Goal: Task Accomplishment & Management: Complete application form

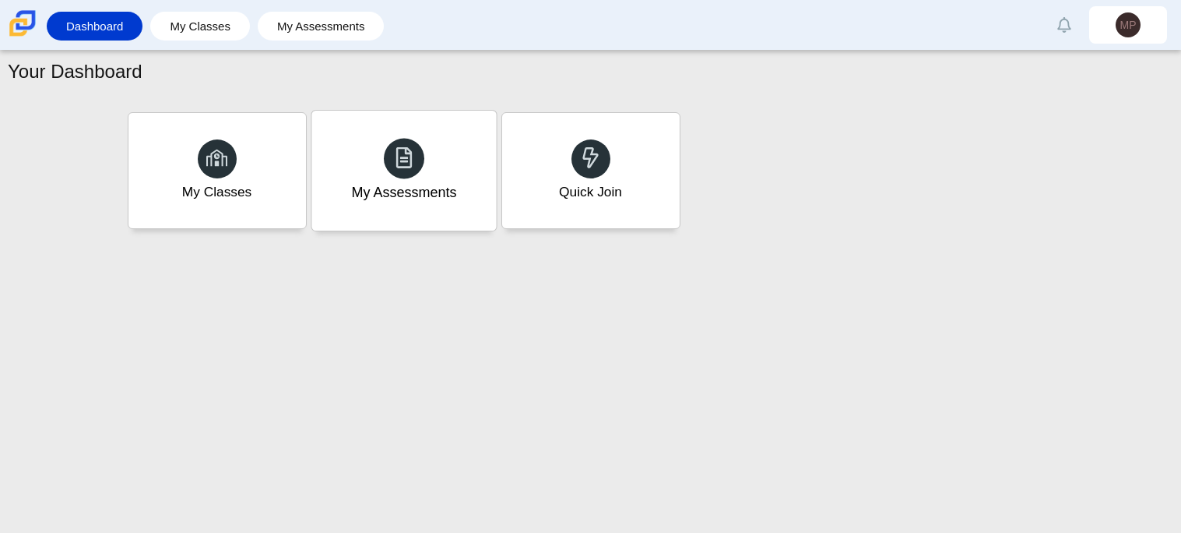
click at [427, 205] on div "My Assessments" at bounding box center [403, 171] width 185 height 120
click at [639, 192] on div "Quick Join" at bounding box center [590, 171] width 185 height 120
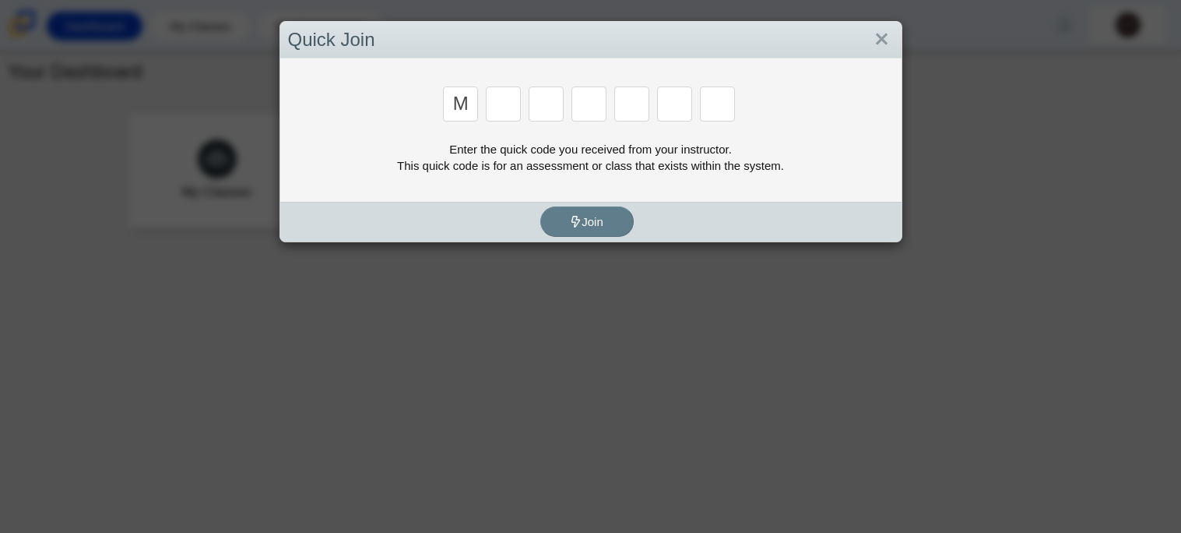
type input "m"
type input "7"
type input "e"
type input "3"
type input "e"
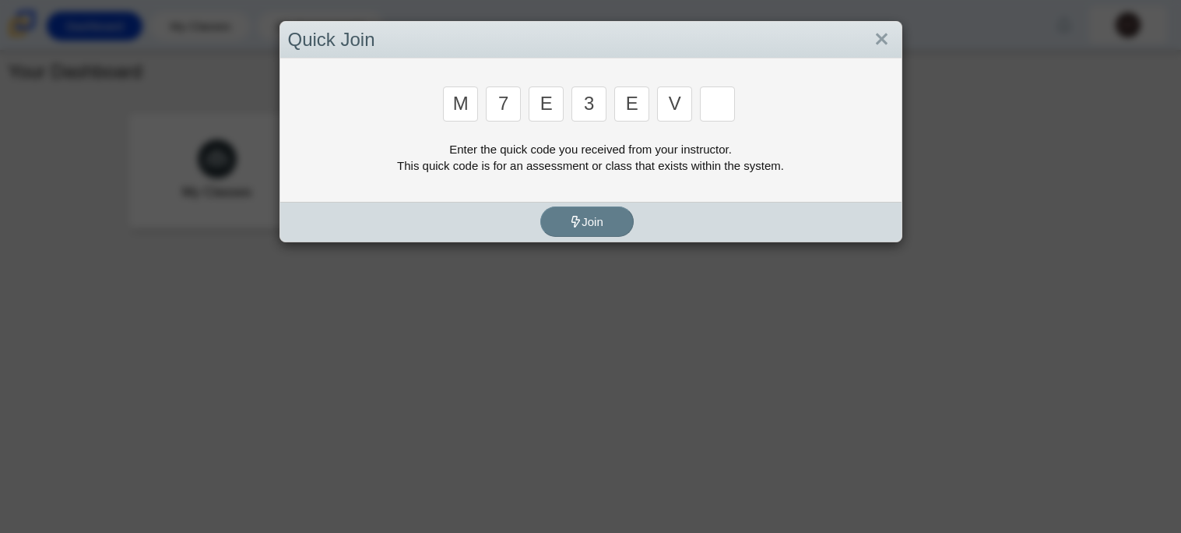
type input "v"
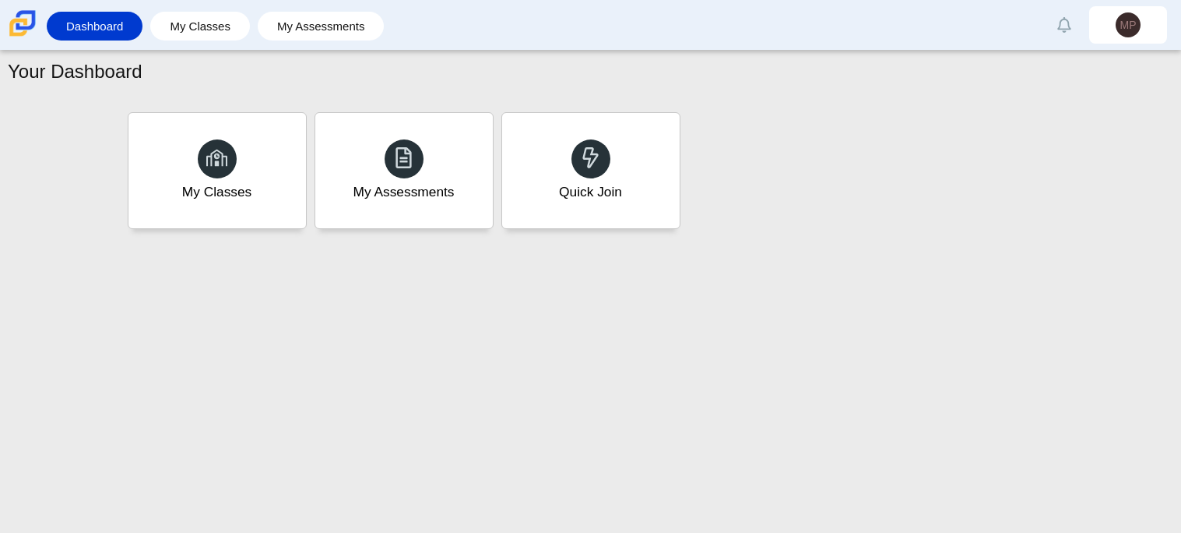
type input "w"
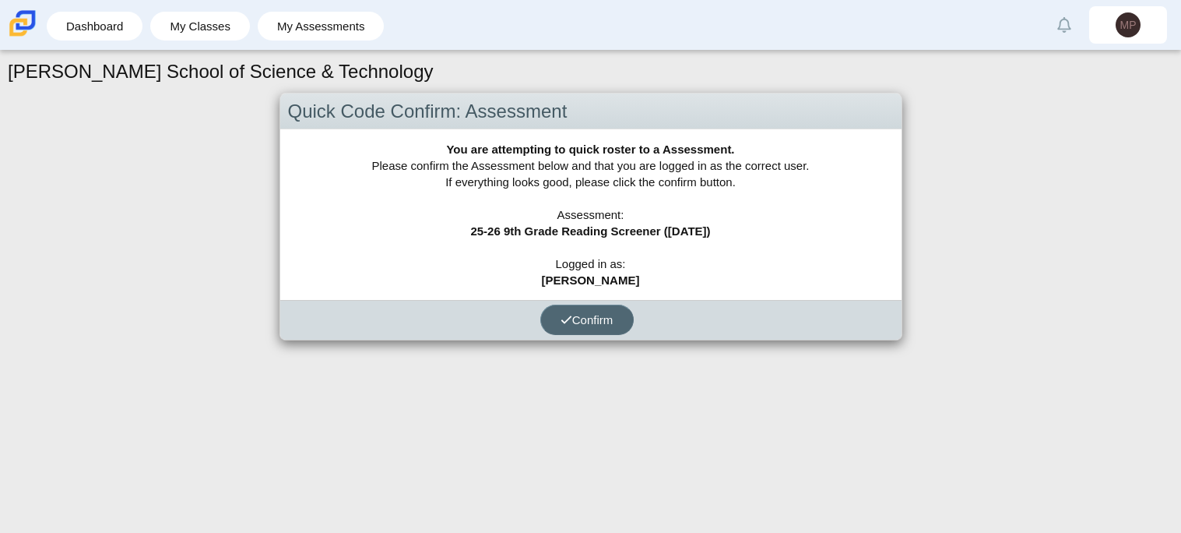
click at [572, 331] on button "Confirm" at bounding box center [586, 319] width 93 height 30
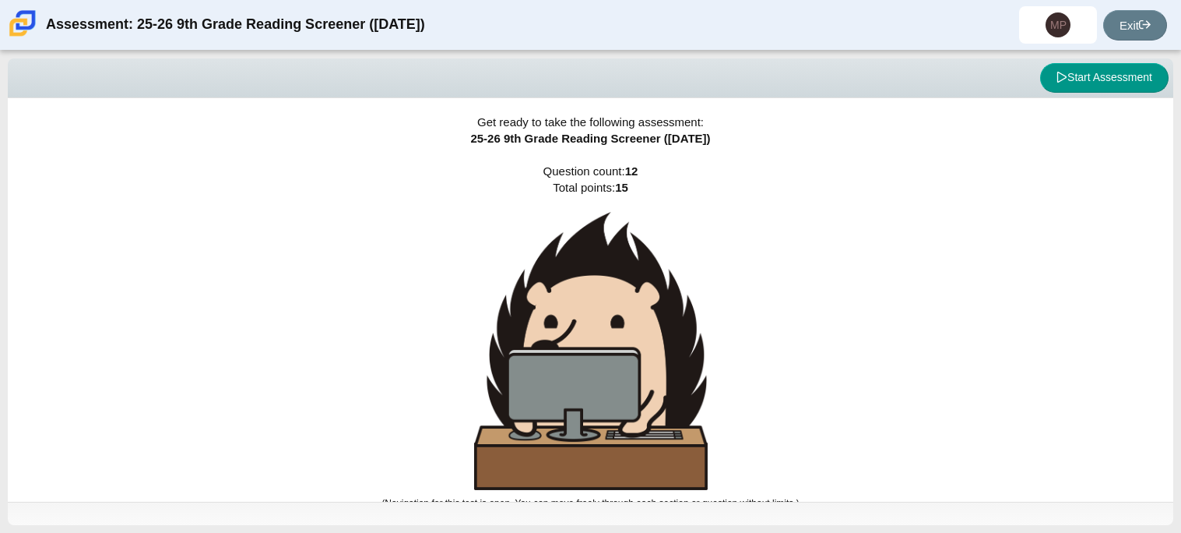
click at [566, 318] on img at bounding box center [591, 351] width 234 height 278
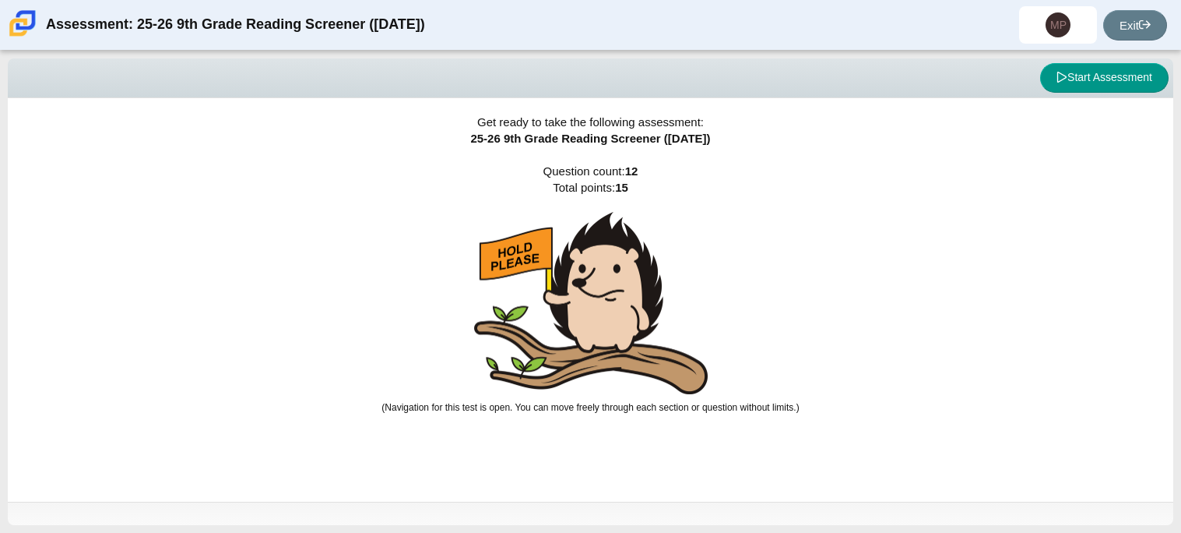
click at [761, 355] on div "Get ready to take the following assessment: 25-26 9th Grade Reading Screener ([…" at bounding box center [591, 299] width 1166 height 403
click at [516, 371] on img at bounding box center [591, 303] width 234 height 183
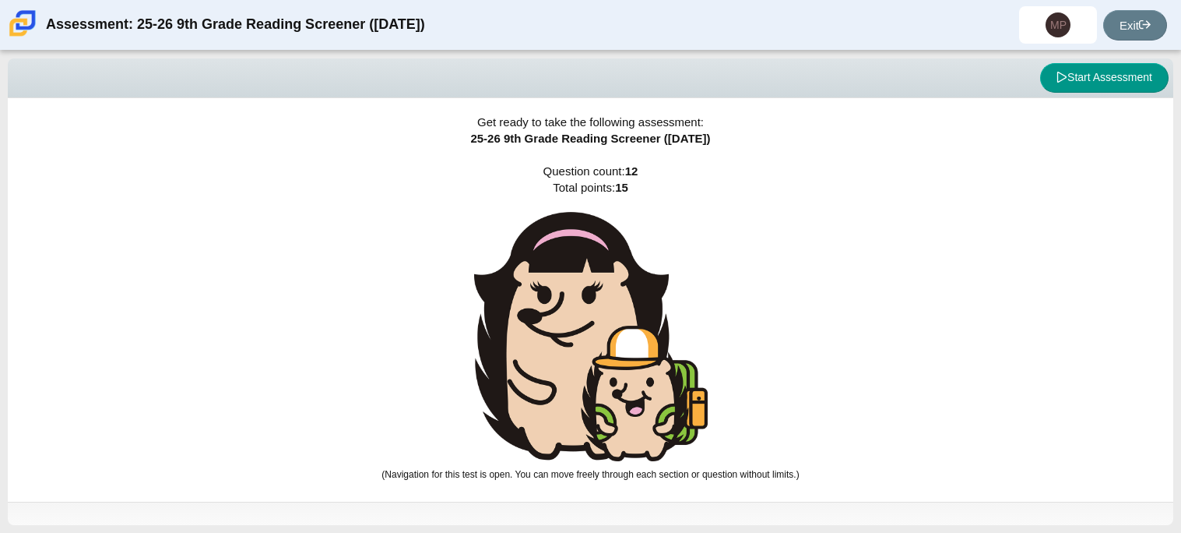
click at [557, 317] on img at bounding box center [591, 337] width 234 height 250
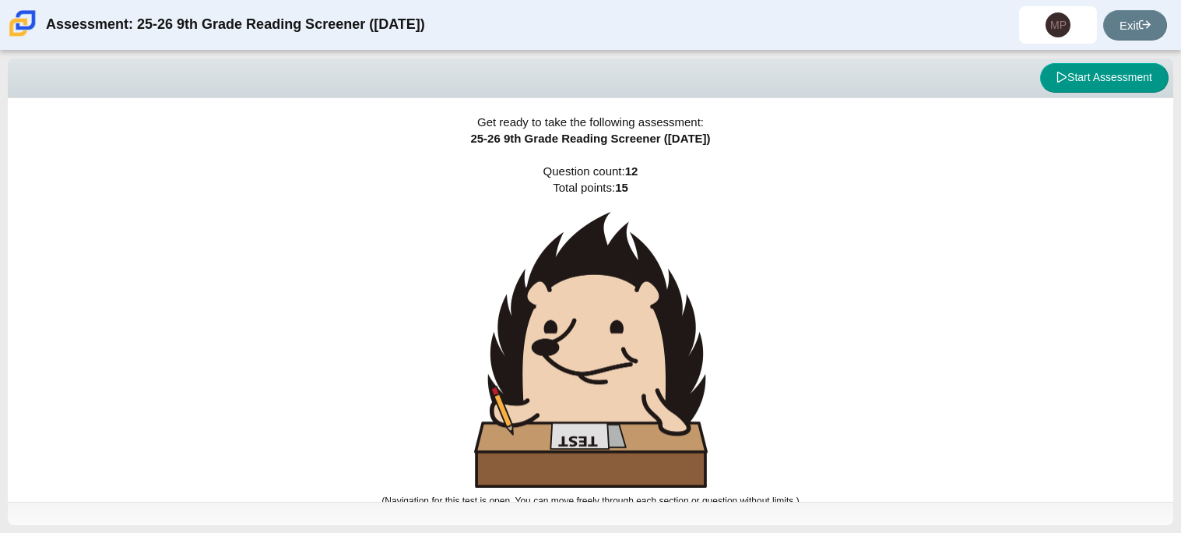
click at [543, 363] on img at bounding box center [591, 350] width 234 height 276
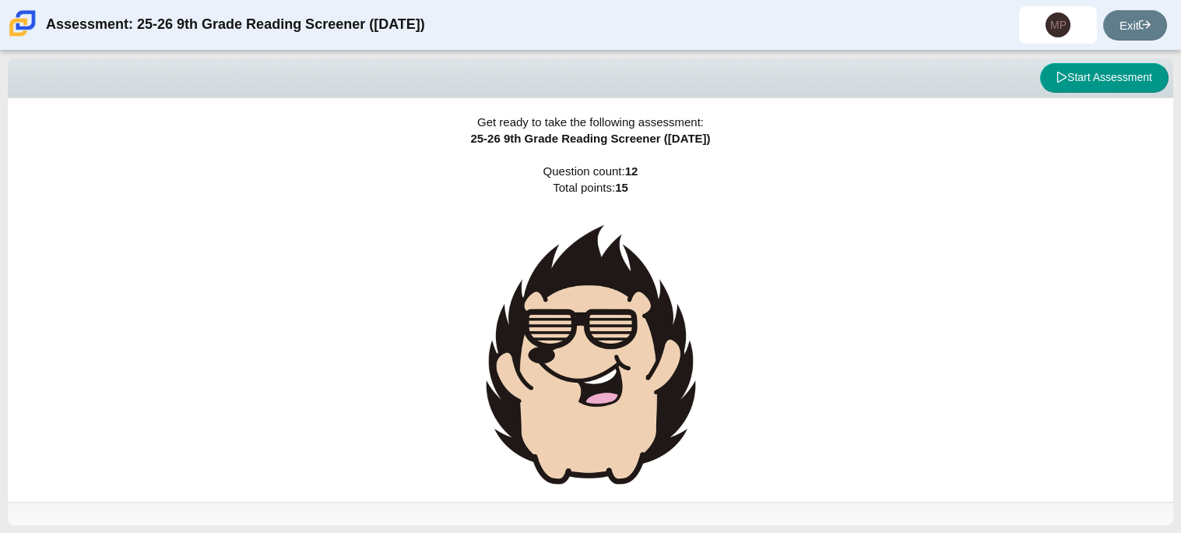
click at [543, 363] on img at bounding box center [591, 355] width 234 height 286
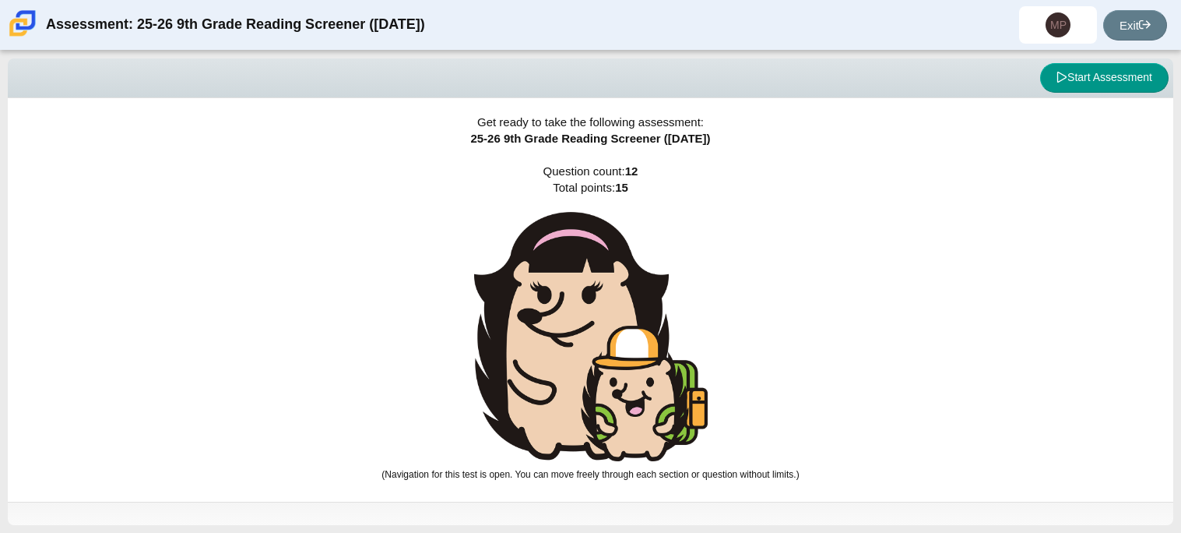
click at [545, 363] on img at bounding box center [591, 337] width 234 height 250
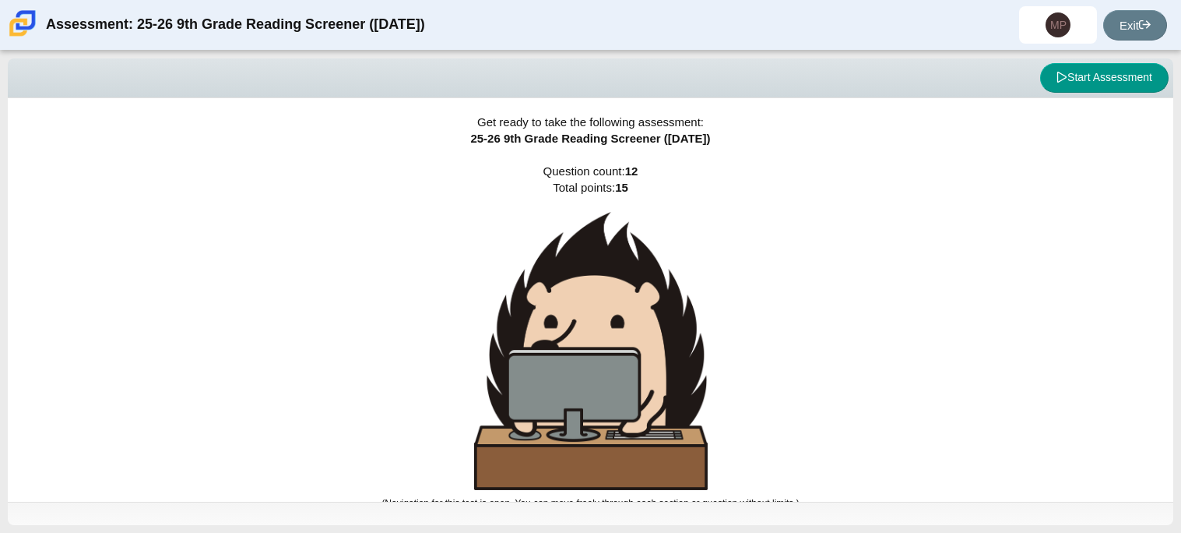
click at [578, 381] on img at bounding box center [591, 351] width 234 height 278
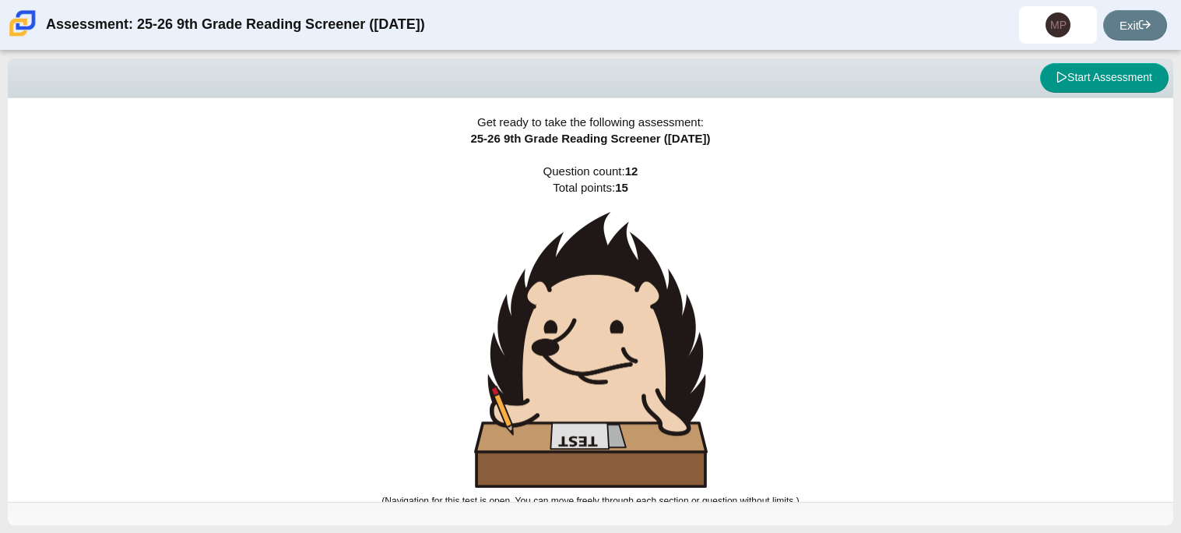
drag, startPoint x: 578, startPoint y: 381, endPoint x: 632, endPoint y: 296, distance: 100.4
click at [632, 296] on img at bounding box center [591, 350] width 234 height 276
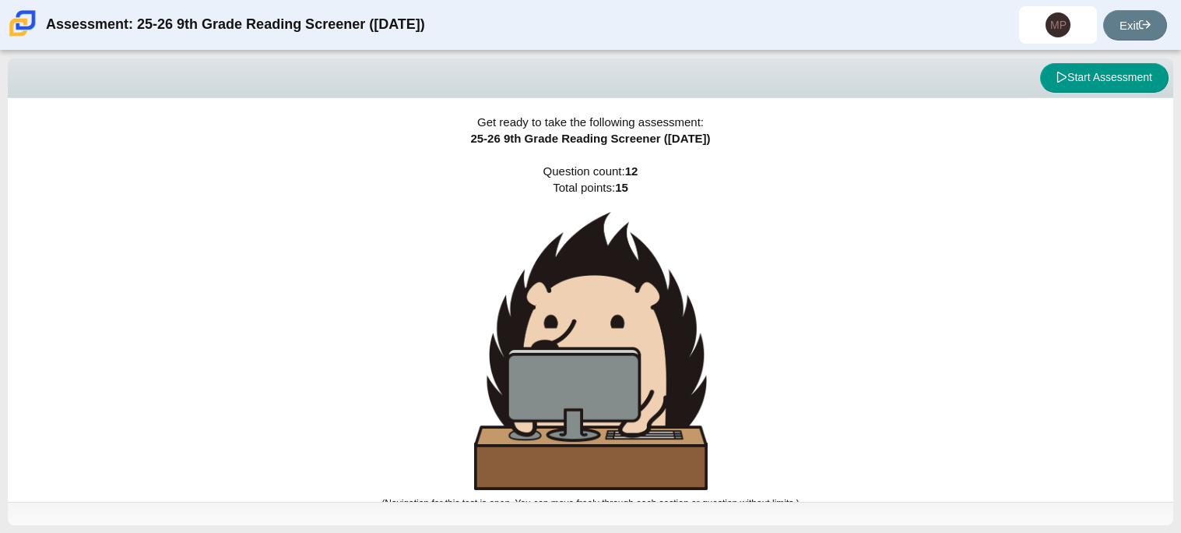
scroll to position [9, 0]
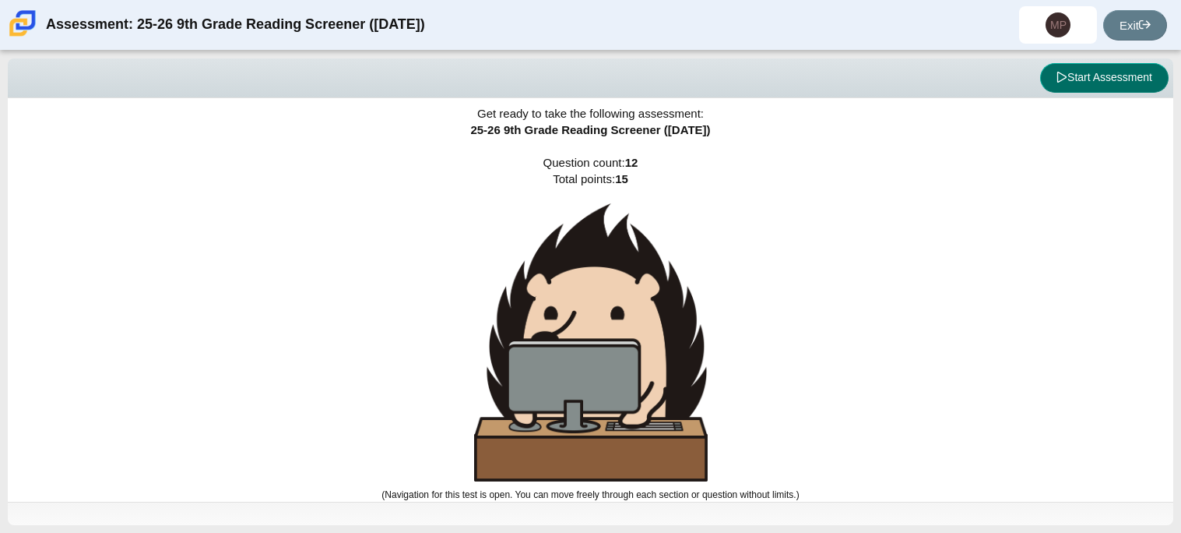
click at [1136, 79] on button "Start Assessment" at bounding box center [1104, 78] width 128 height 30
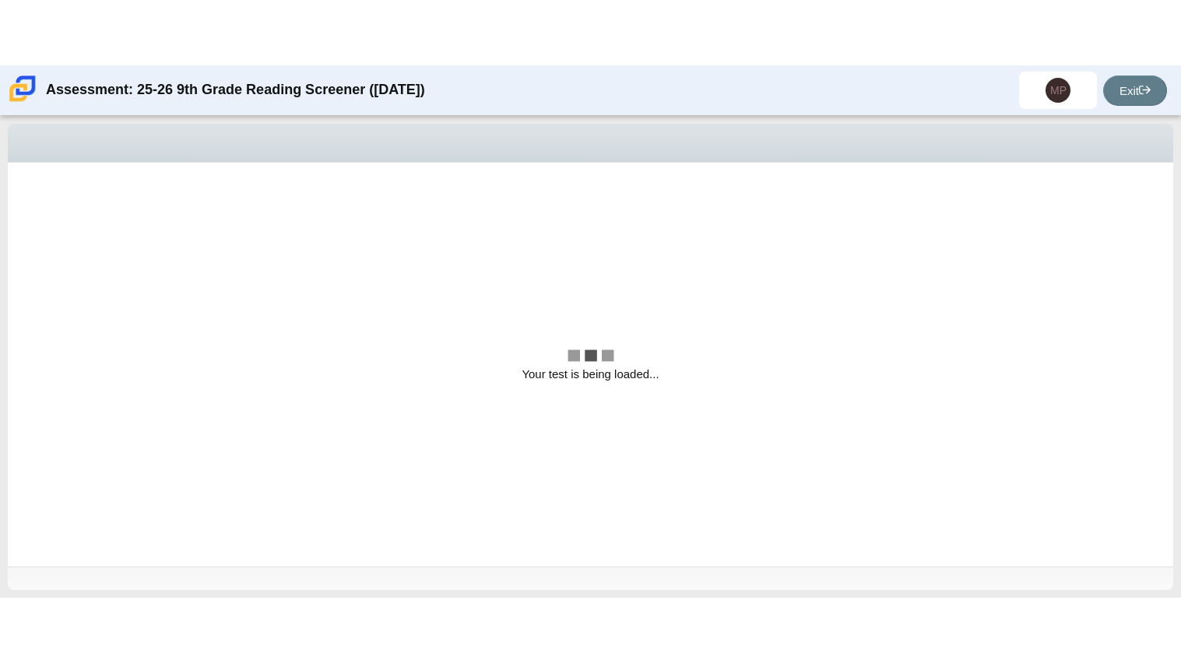
scroll to position [0, 0]
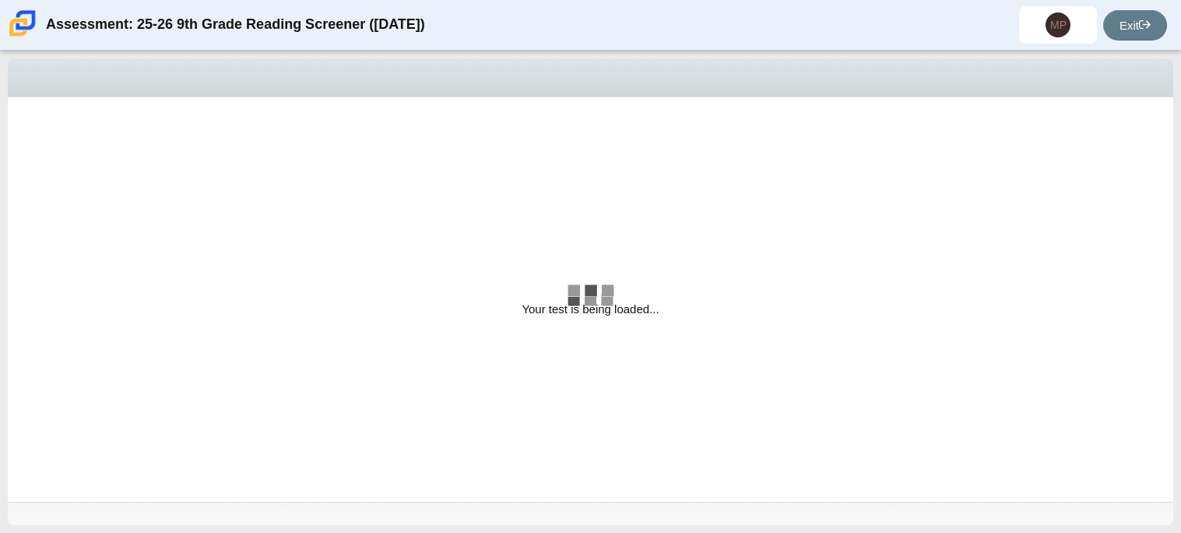
select select "ccc5b315-3c7c-471c-bf90-f22c8299c798"
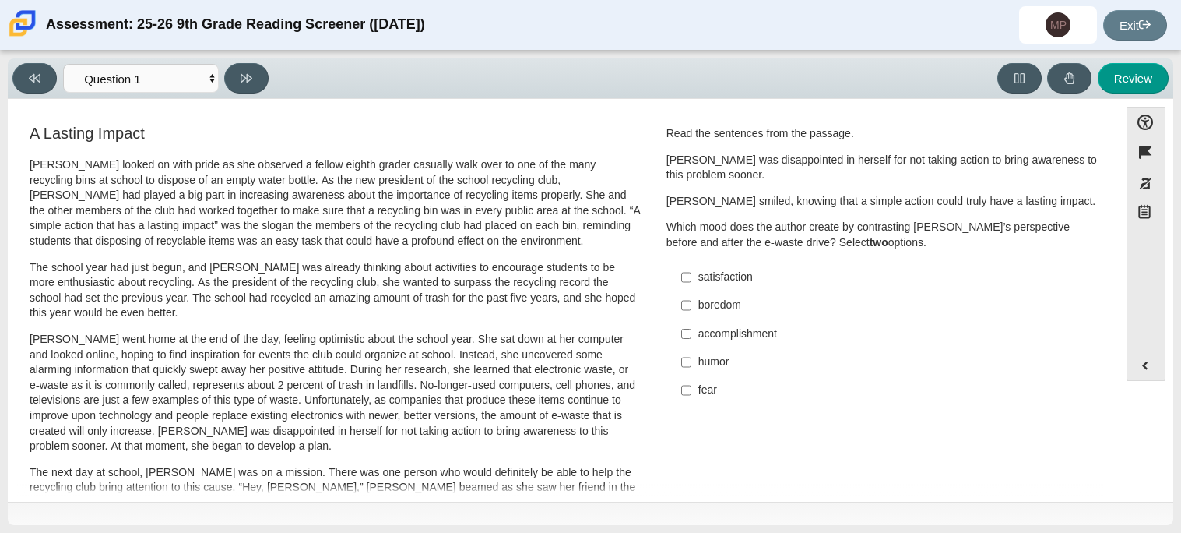
click at [1147, 219] on icon "Notepad" at bounding box center [1145, 212] width 16 height 16
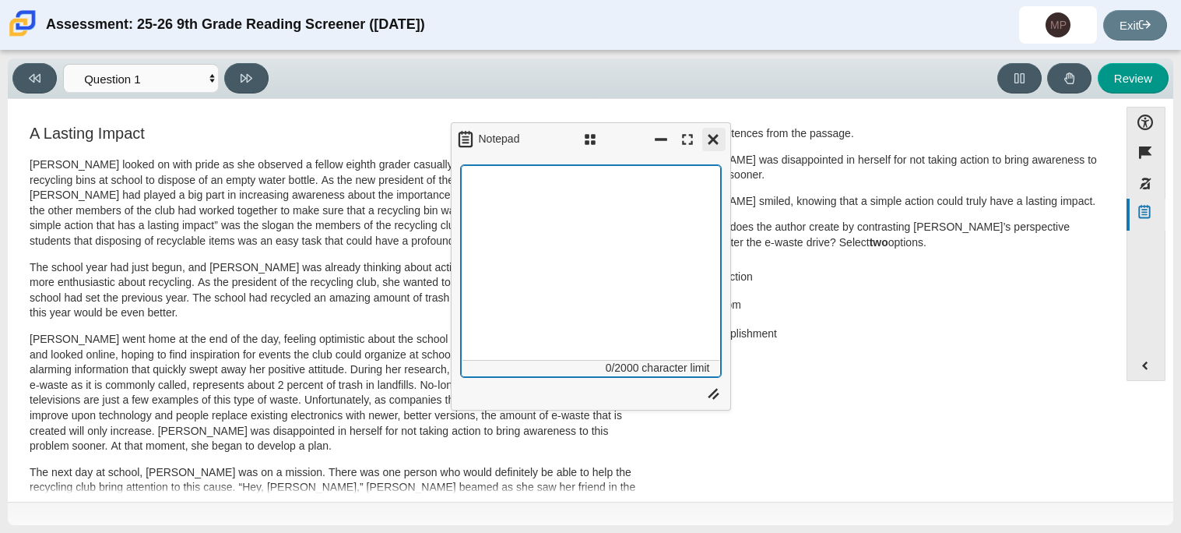
click at [709, 146] on button "Close" at bounding box center [713, 139] width 23 height 23
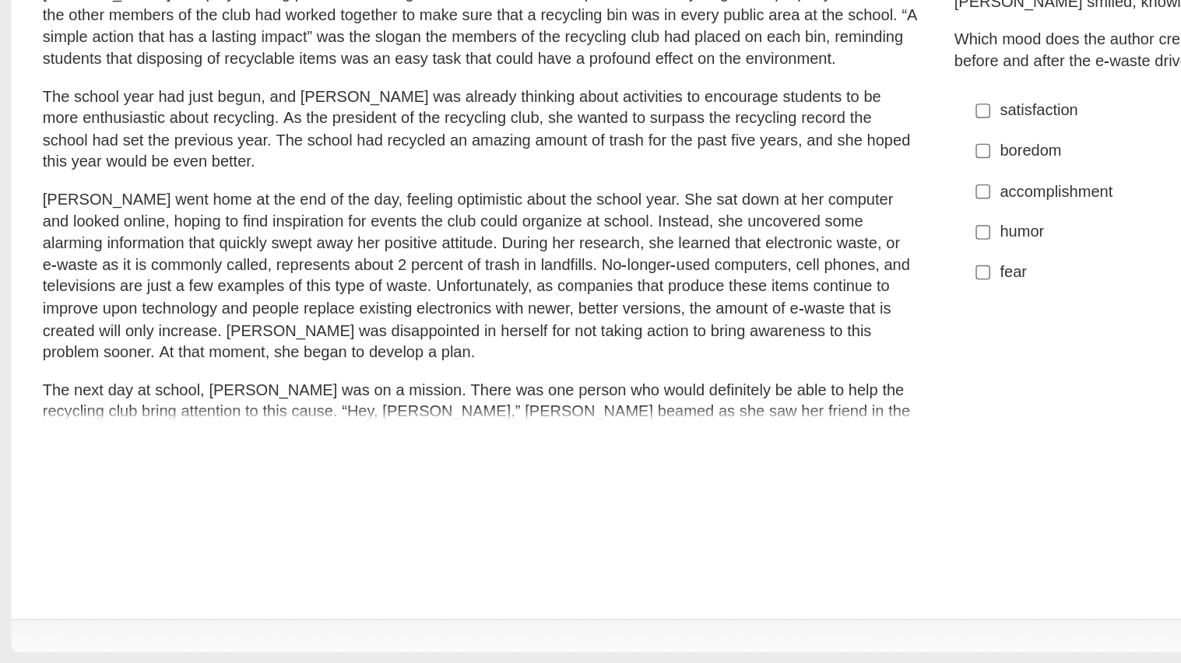
click at [642, 464] on div "A Lasting Impact [PERSON_NAME] looked on with pride as she observed a fellow ei…" at bounding box center [335, 560] width 639 height 877
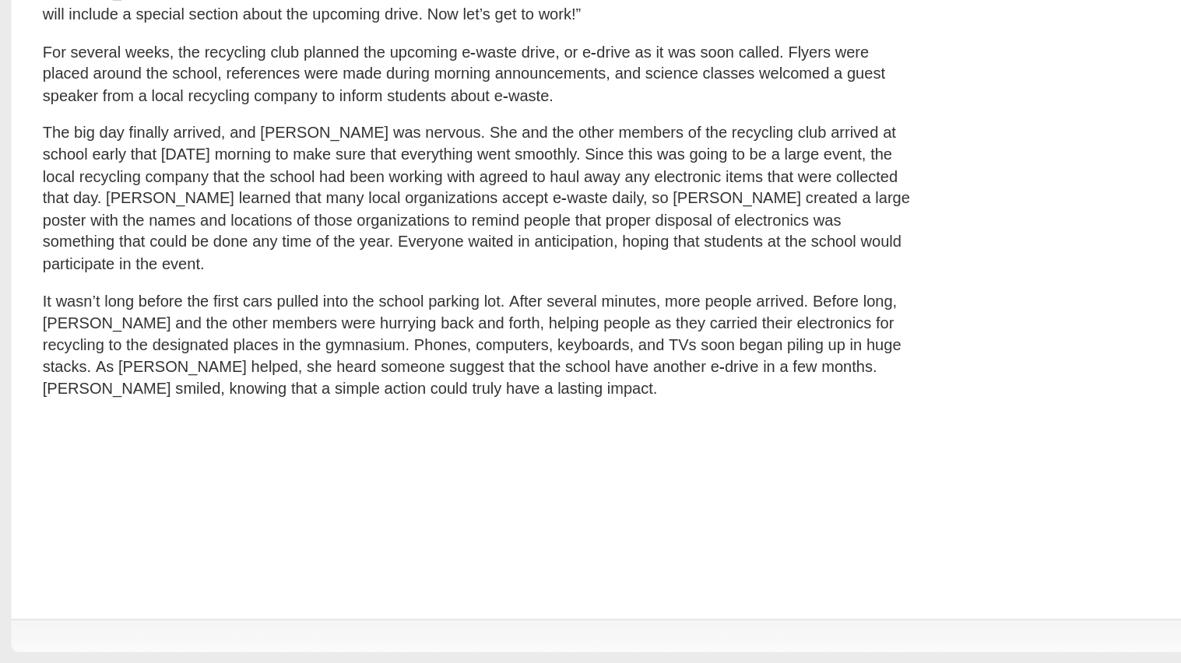
scroll to position [501, 0]
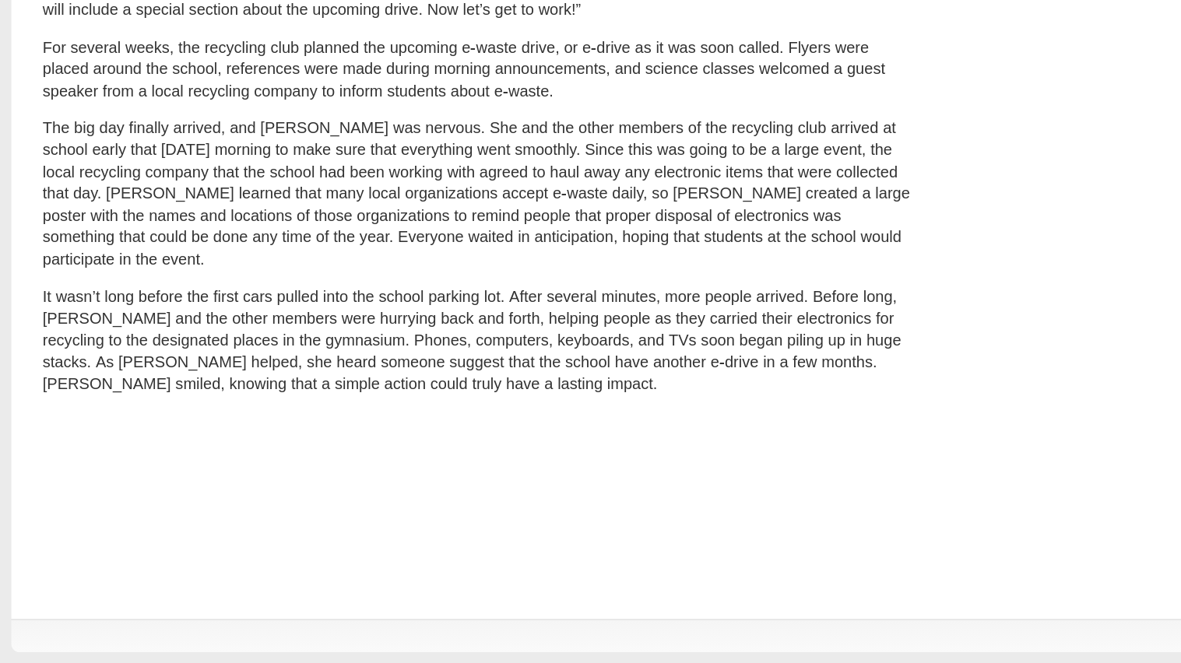
click at [317, 470] on div "[PERSON_NAME] looked on with pride as she observed a fellow eighth grader casua…" at bounding box center [335, 72] width 611 height 831
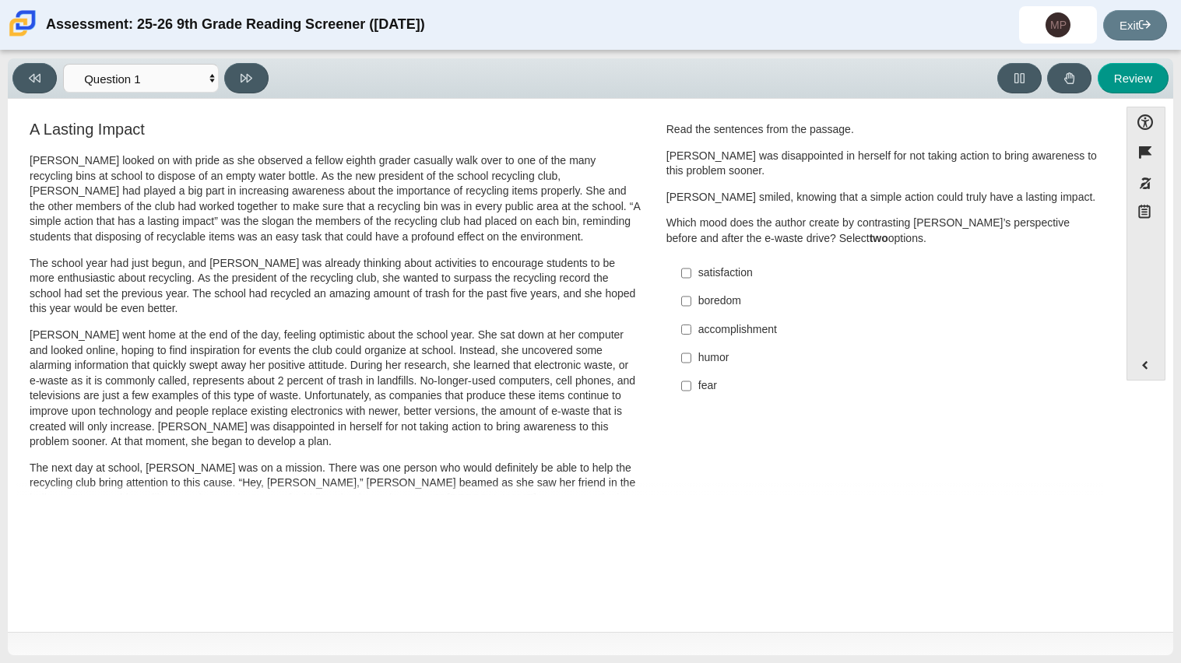
scroll to position [0, 0]
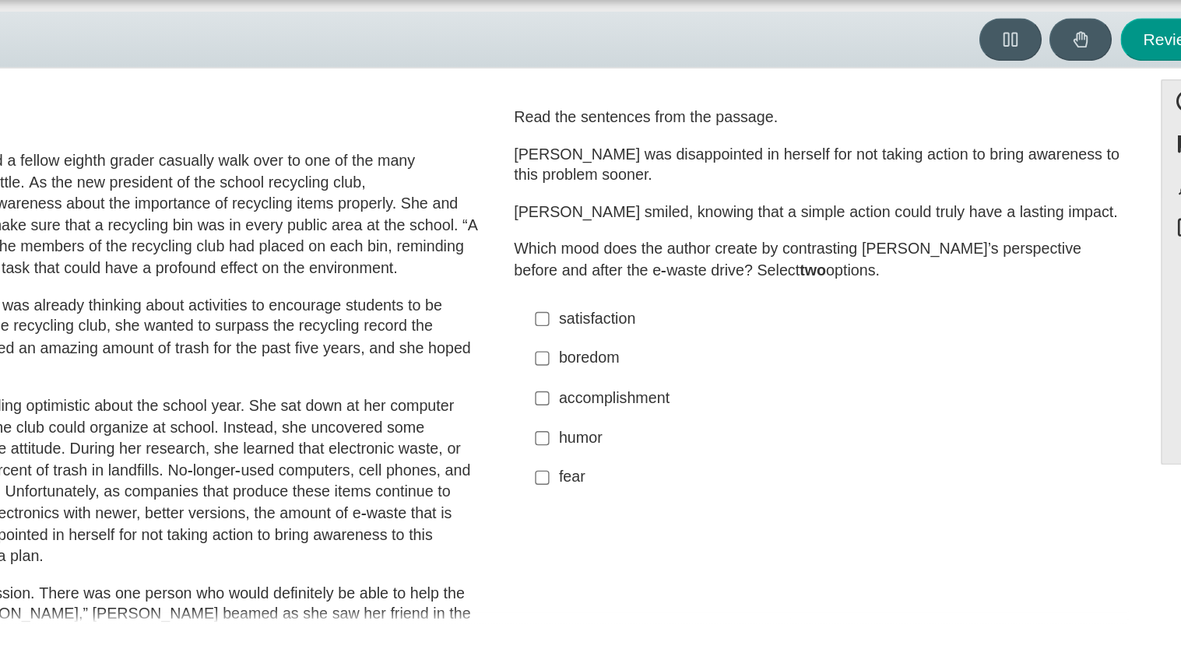
click at [718, 286] on label "satisfaction satisfaction" at bounding box center [883, 277] width 427 height 28
click at [691, 286] on input "satisfaction satisfaction" at bounding box center [686, 277] width 10 height 28
checkbox input "true"
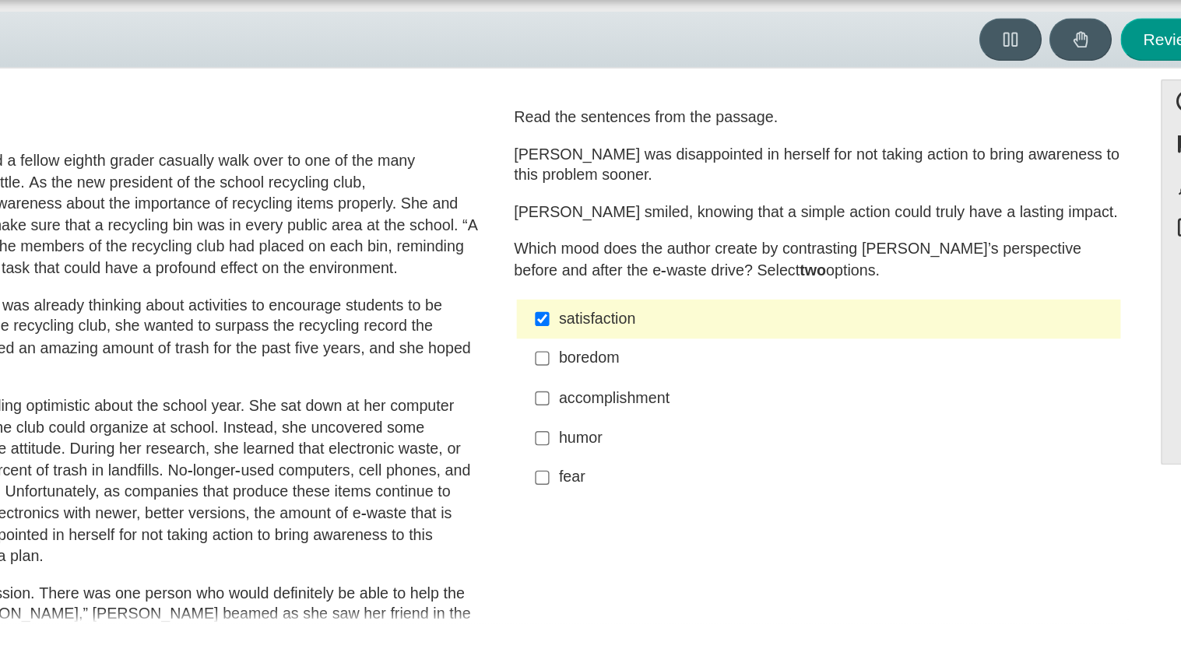
click at [704, 329] on div "accomplishment" at bounding box center [894, 334] width 393 height 16
click at [691, 329] on input "accomplishment accomplishment" at bounding box center [686, 333] width 10 height 28
checkbox input "true"
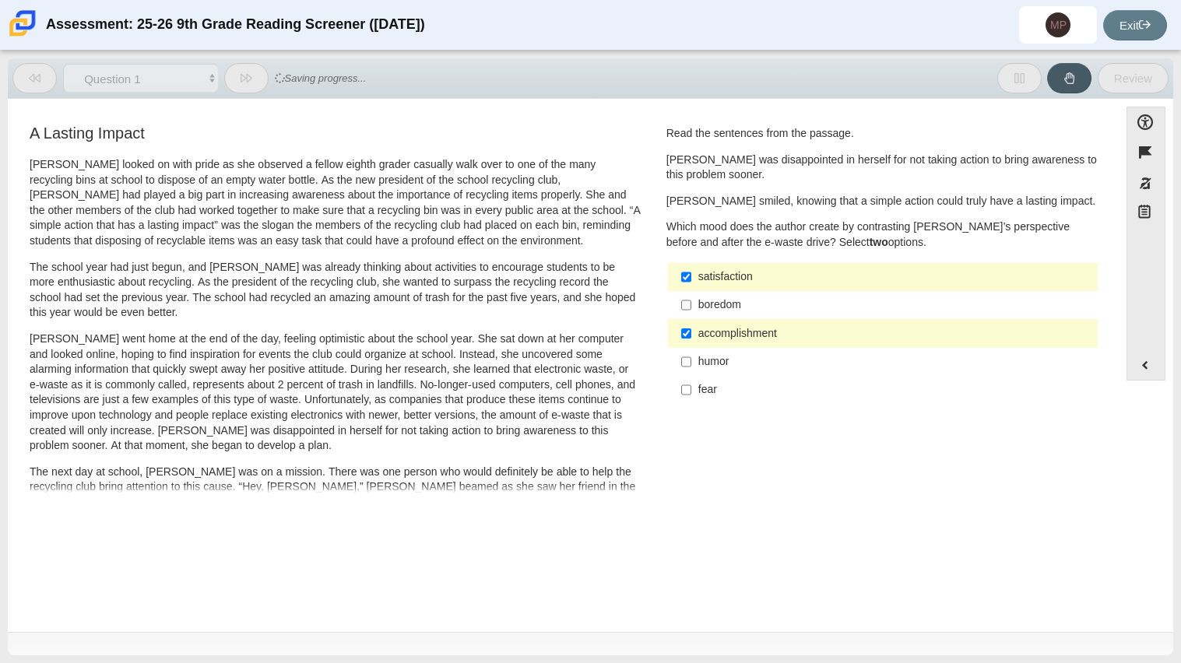
click at [864, 491] on div "Feature A Lasting Impact [PERSON_NAME] looked on with pride as she observed a f…" at bounding box center [563, 303] width 1095 height 385
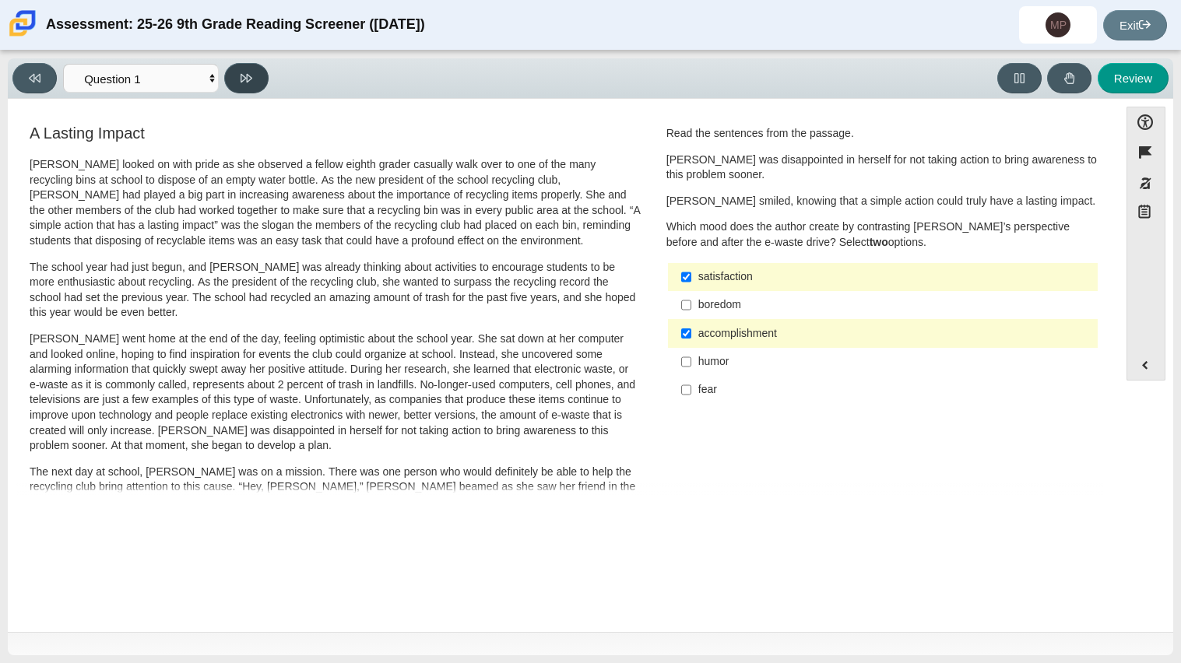
click at [254, 82] on button at bounding box center [246, 78] width 44 height 30
select select "0ff64528-ffd7-428d-b192-babfaadd44e8"
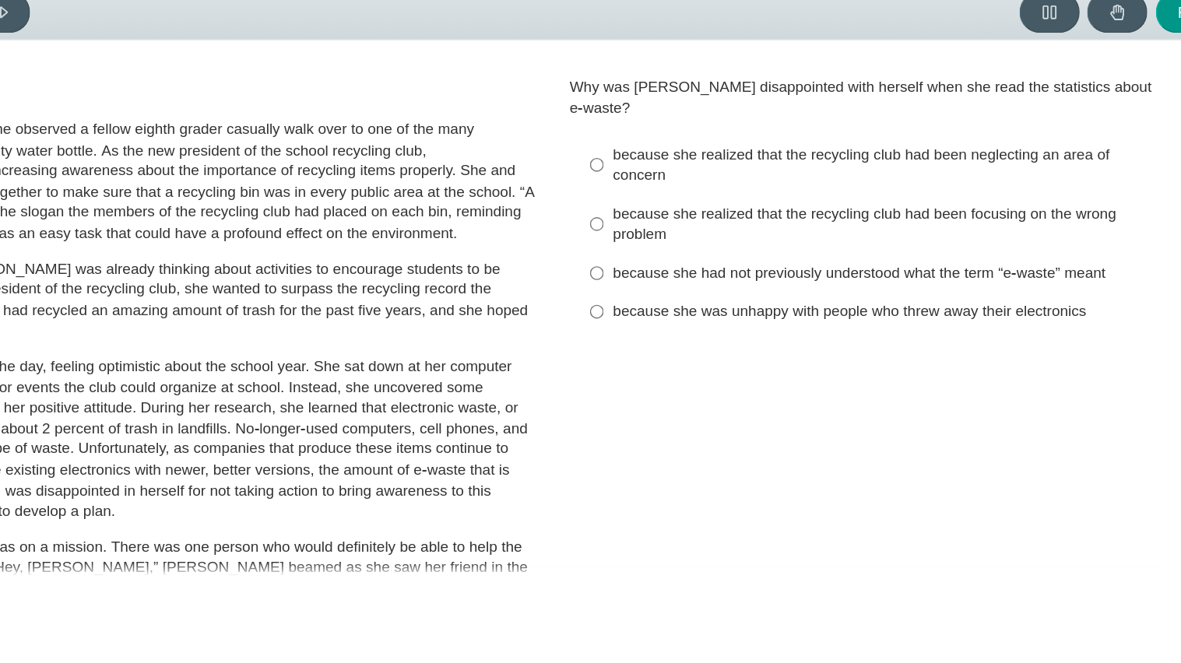
click at [786, 176] on div "because she realized that the recycling club had been neglecting an area of con…" at bounding box center [894, 191] width 393 height 30
click at [691, 175] on input "because she realized that the recycling club had been neglecting an area of con…" at bounding box center [686, 191] width 10 height 44
radio input "true"
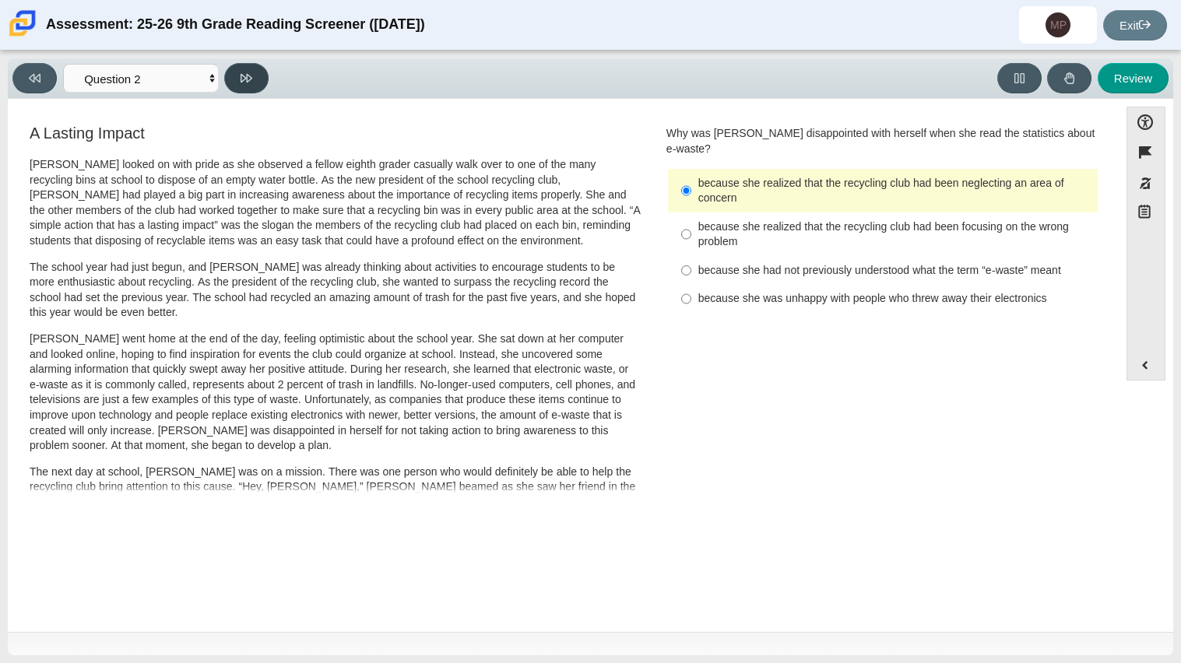
click at [236, 72] on button at bounding box center [246, 78] width 44 height 30
select select "7ce3d843-6974-4858-901c-1ff39630e843"
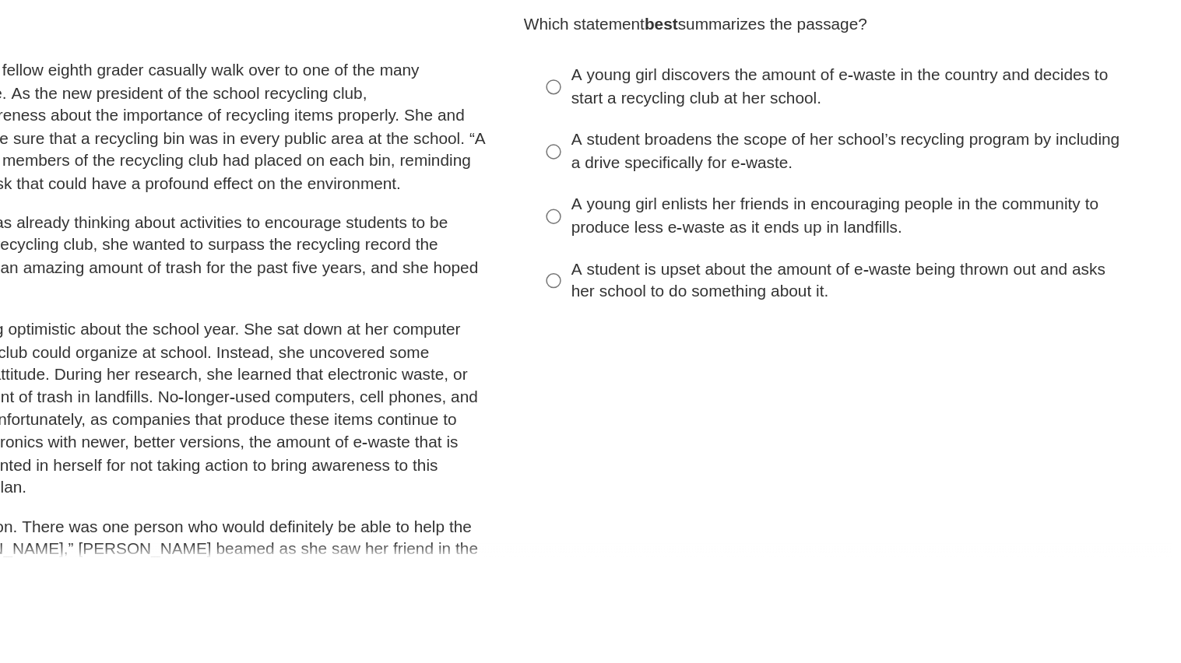
click at [867, 219] on div "A student broadens the scope of her school’s recycling program by including a d…" at bounding box center [894, 219] width 393 height 30
click at [691, 219] on input "A student broadens the scope of her school’s recycling program by including a d…" at bounding box center [686, 220] width 10 height 44
radio input "true"
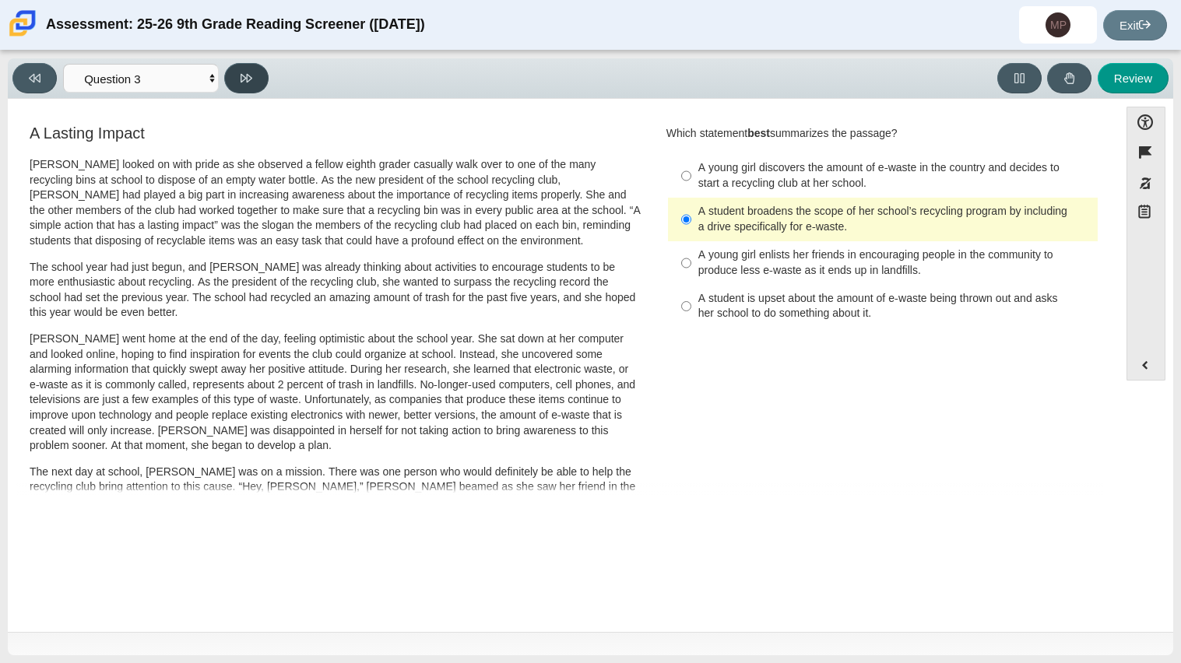
click at [243, 87] on button at bounding box center [246, 78] width 44 height 30
select select "ca9ea0f1-49c5-4bd1-83b0-472c18652b42"
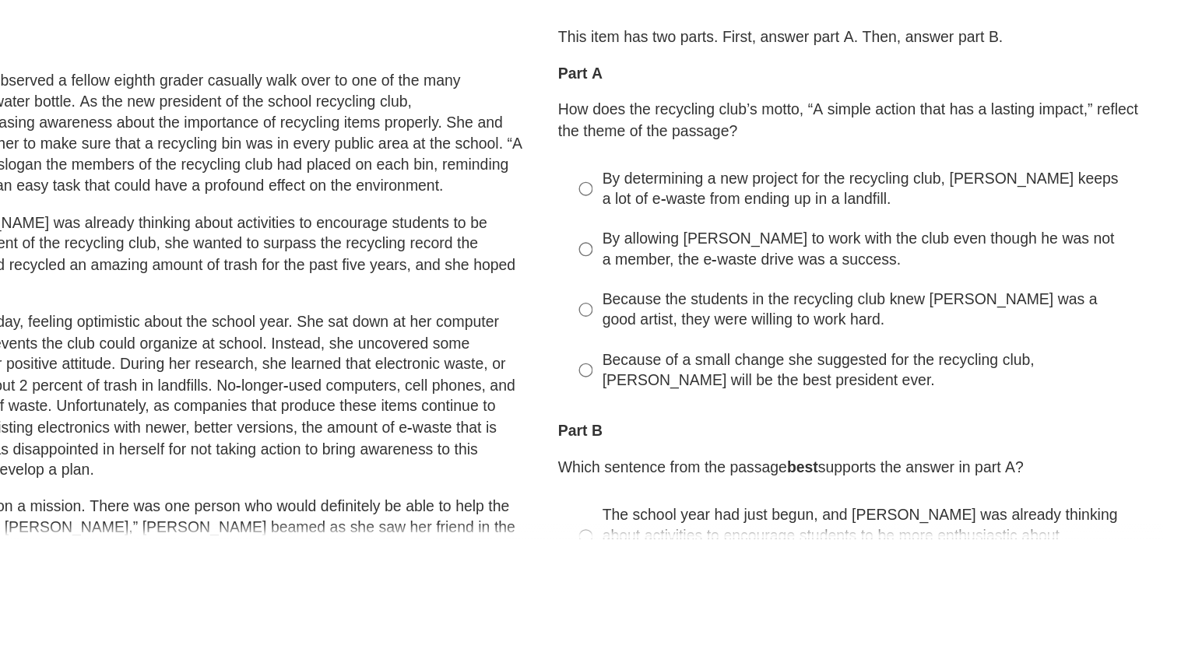
click at [851, 240] on div "By determining a new project for the recycling club, [PERSON_NAME] keeps a lot …" at bounding box center [894, 243] width 393 height 30
click at [691, 240] on input "By determining a new project for the recycling club, [PERSON_NAME] keeps a lot …" at bounding box center [686, 243] width 10 height 44
radio input "true"
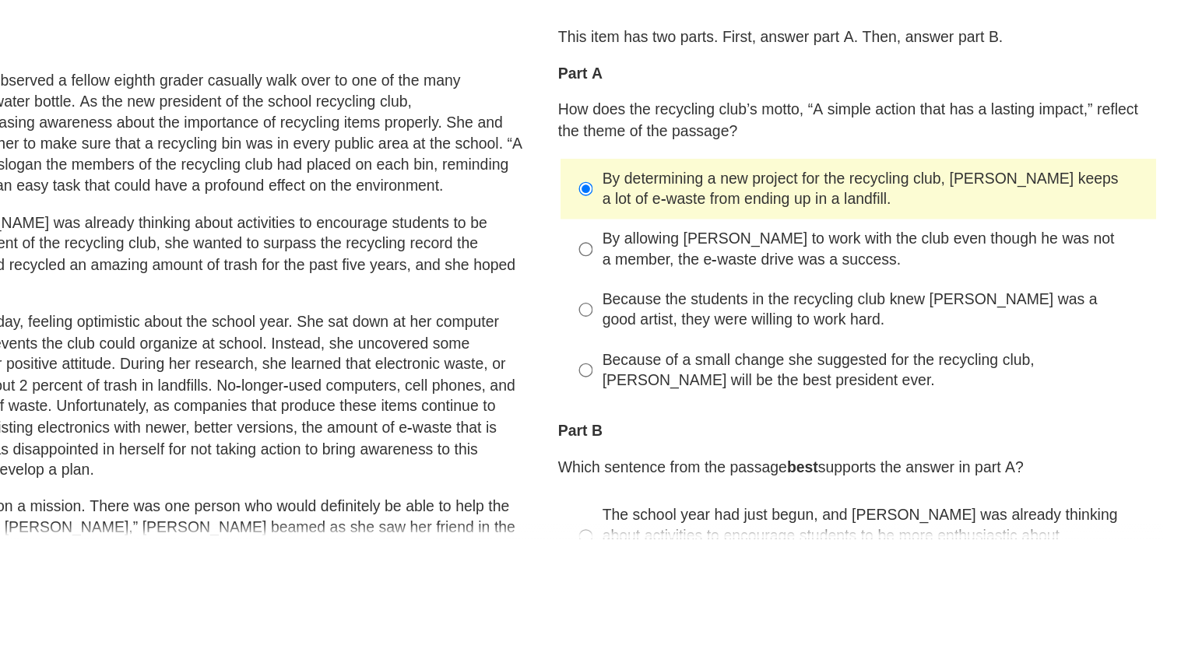
click at [1037, 399] on div "Question 1 This item has two parts. First, answer part A. Then, answer part B. …" at bounding box center [883, 393] width 456 height 543
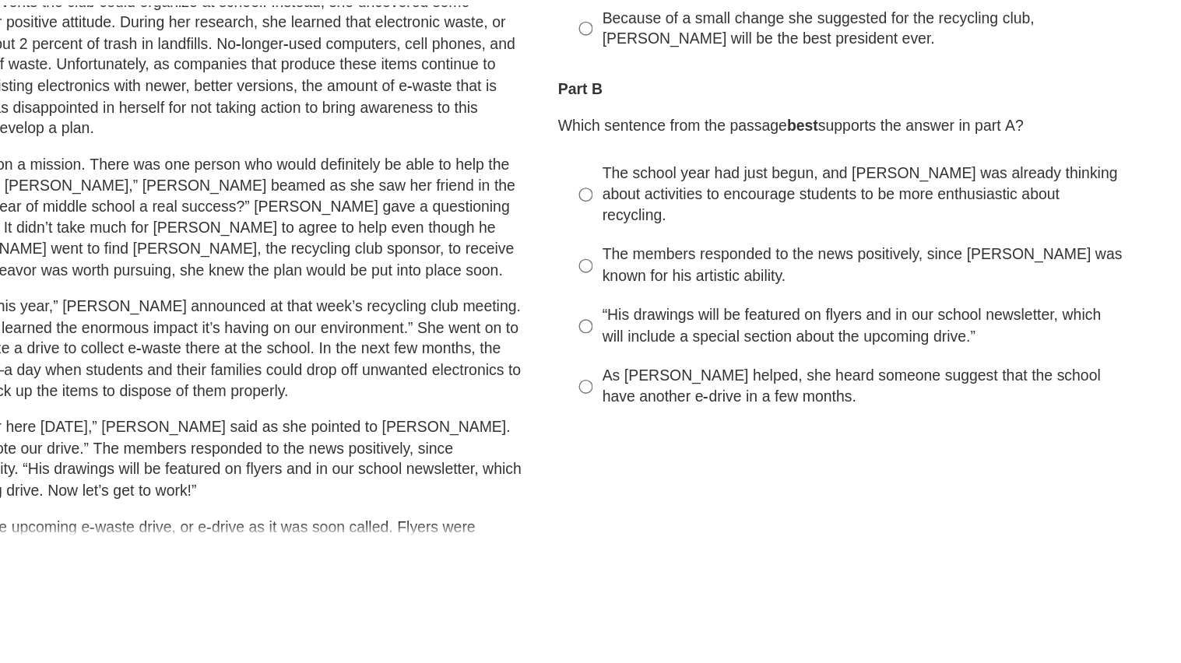
scroll to position [248, 0]
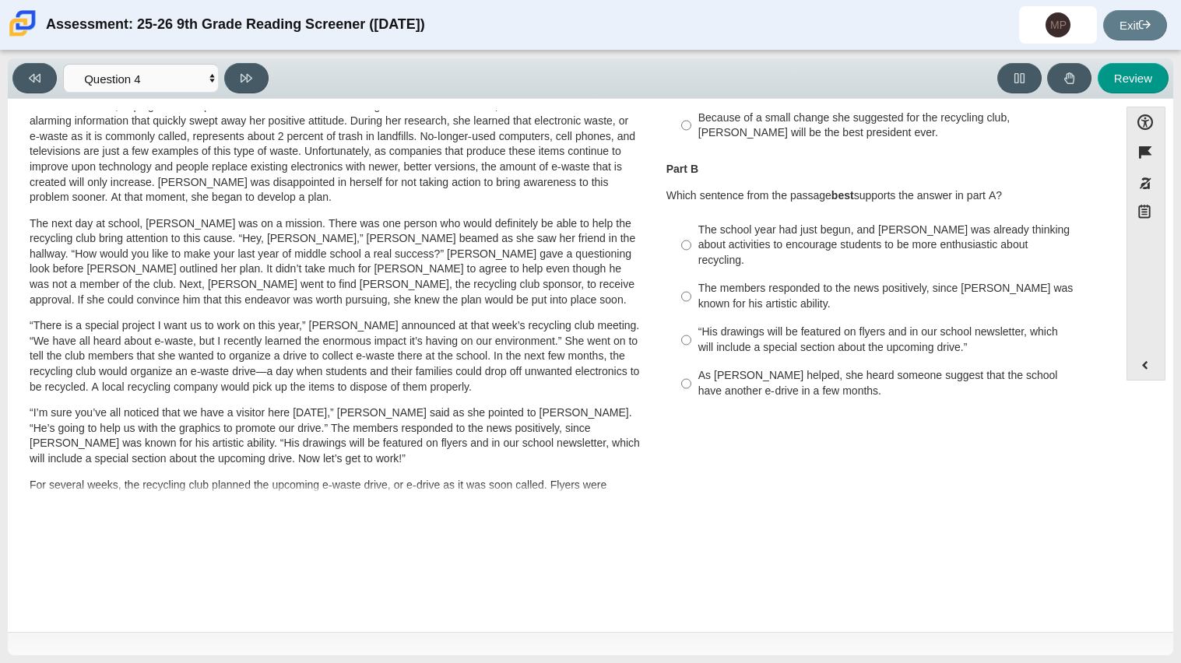
click at [751, 387] on label "As [PERSON_NAME] helped, she heard someone suggest that the school have another…" at bounding box center [883, 384] width 427 height 44
click at [691, 387] on input "As [PERSON_NAME] helped, she heard someone suggest that the school have another…" at bounding box center [686, 384] width 10 height 44
radio input "true"
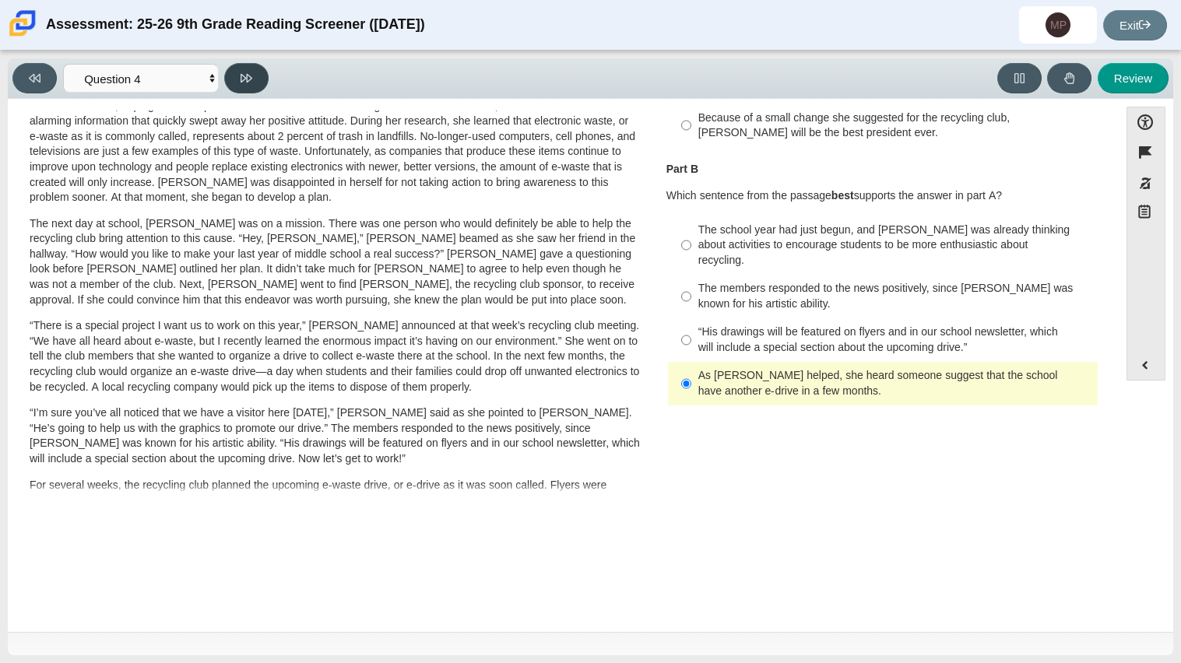
click at [260, 70] on button at bounding box center [246, 78] width 44 height 30
select select "e41f1a79-e29f-4095-8030-a53364015bed"
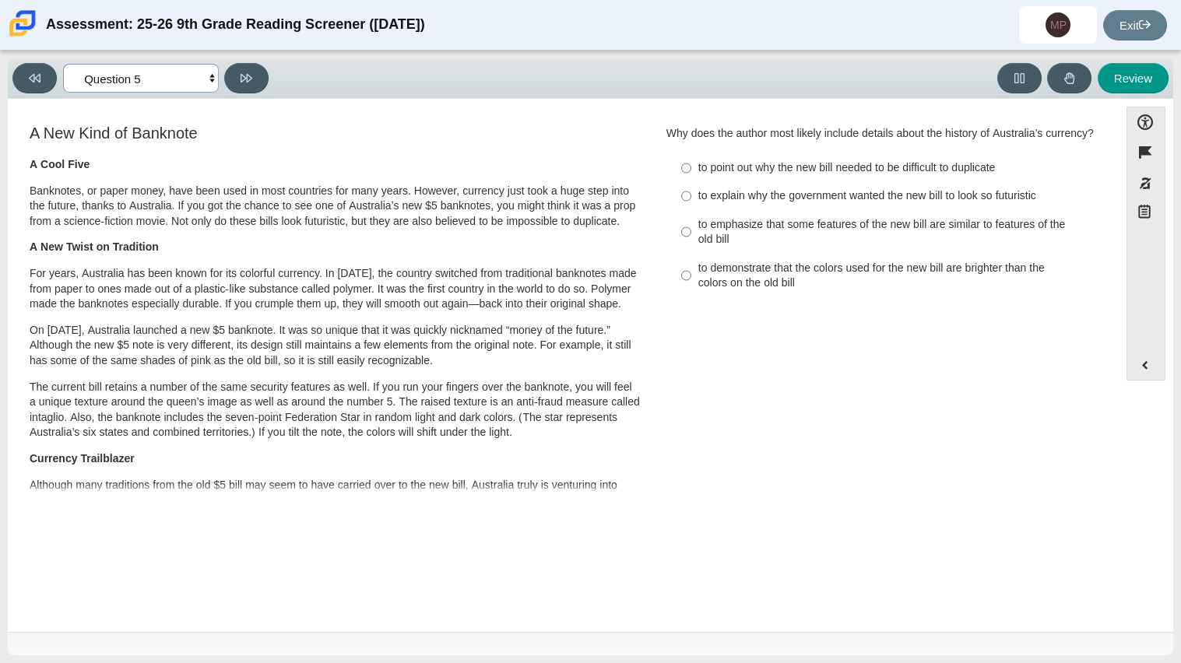
click at [205, 86] on select "Questions Question 1 Question 2 Question 3 Question 4 Question 5 Question 6 Que…" at bounding box center [141, 78] width 156 height 29
click at [425, 149] on div "A New Kind of Banknote A Cool Five Banknotes, or paper money, have been used in…" at bounding box center [335, 566] width 611 height 883
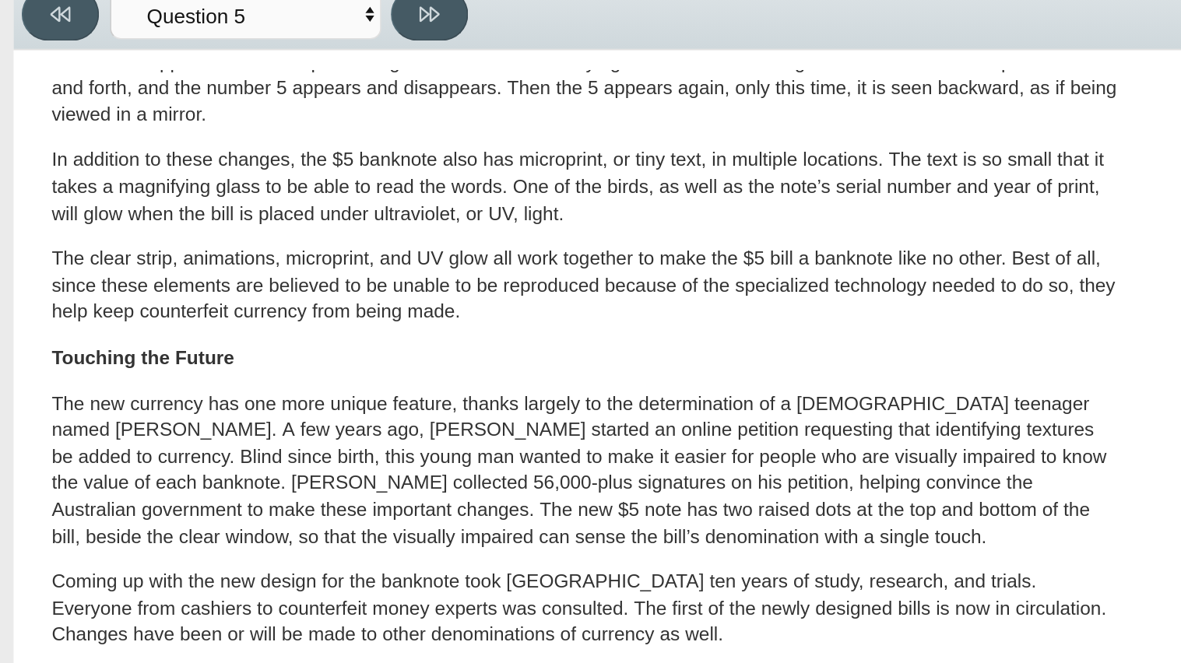
scroll to position [529, 0]
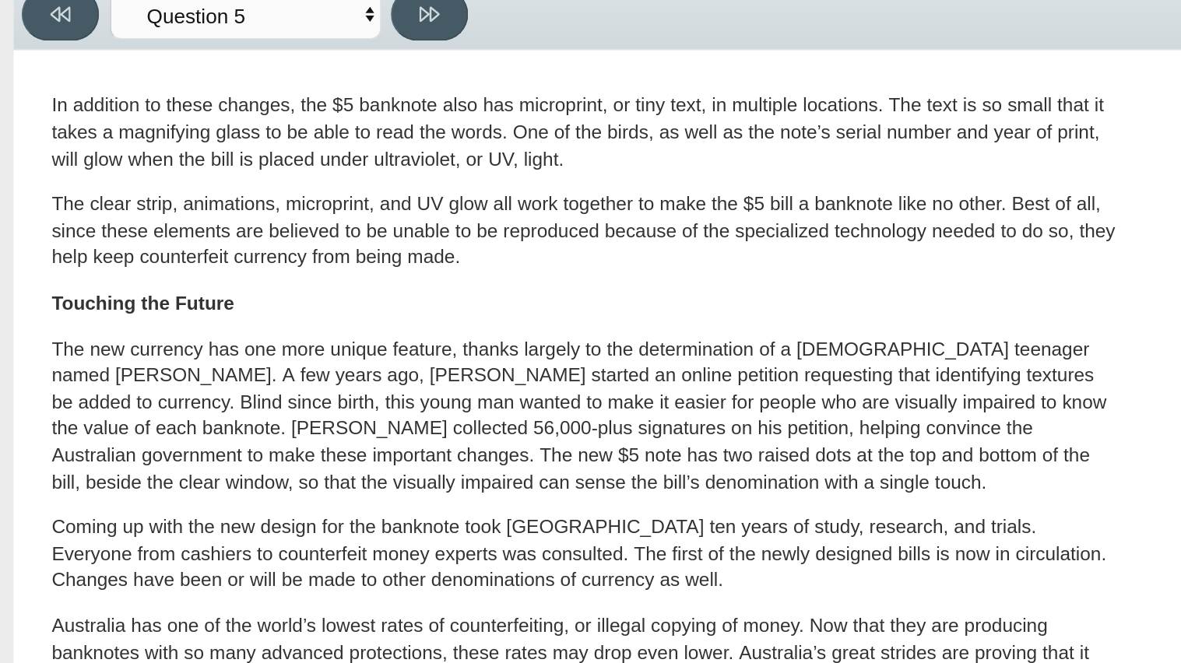
click at [241, 242] on p "Touching the Future" at bounding box center [335, 245] width 611 height 16
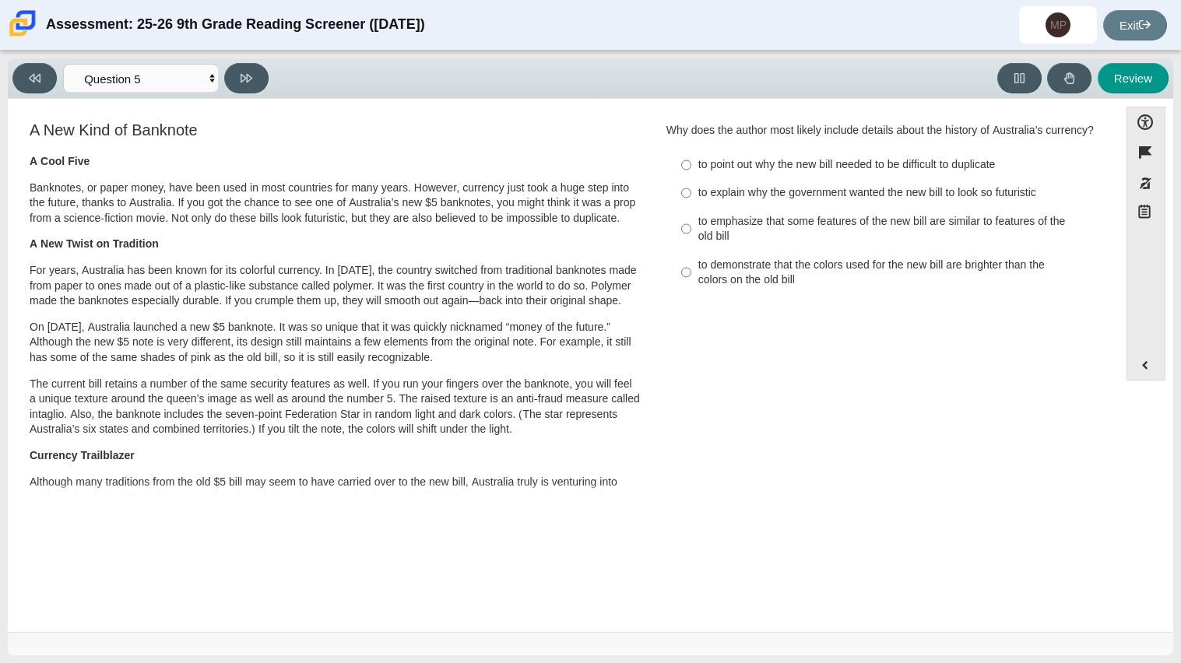
scroll to position [0, 0]
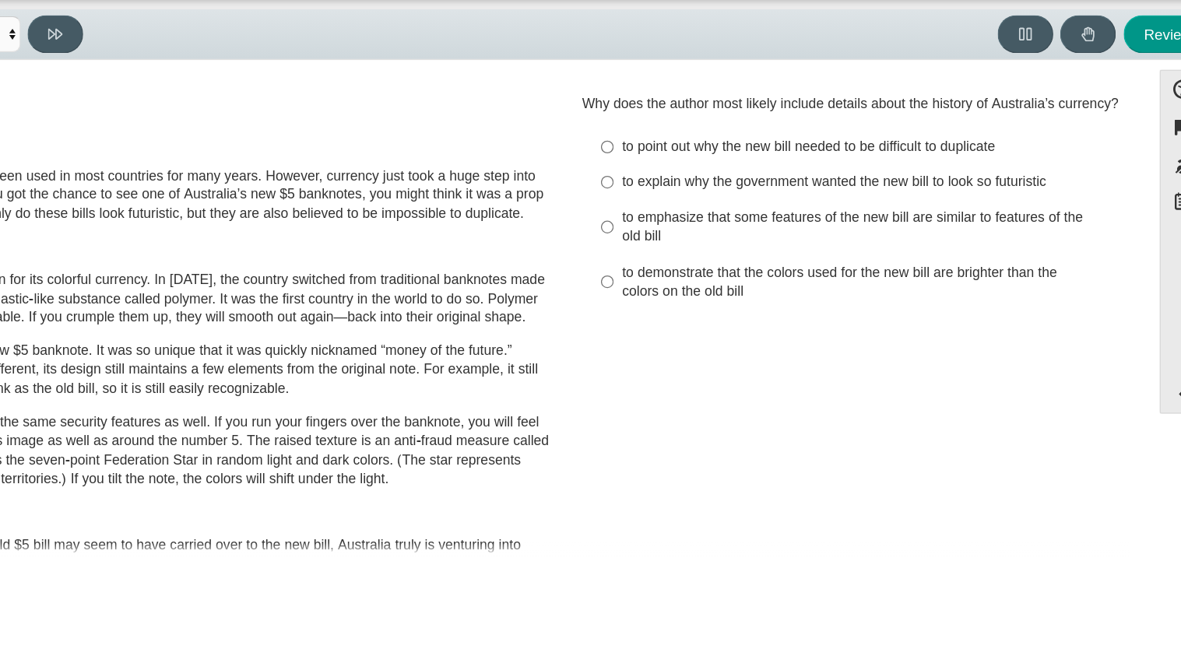
click at [767, 232] on div "to emphasize that some features of the new bill are similar to features of the …" at bounding box center [894, 232] width 393 height 30
click at [691, 232] on input "to emphasize that some features of the new bill are similar to features of the …" at bounding box center [686, 232] width 10 height 44
radio input "true"
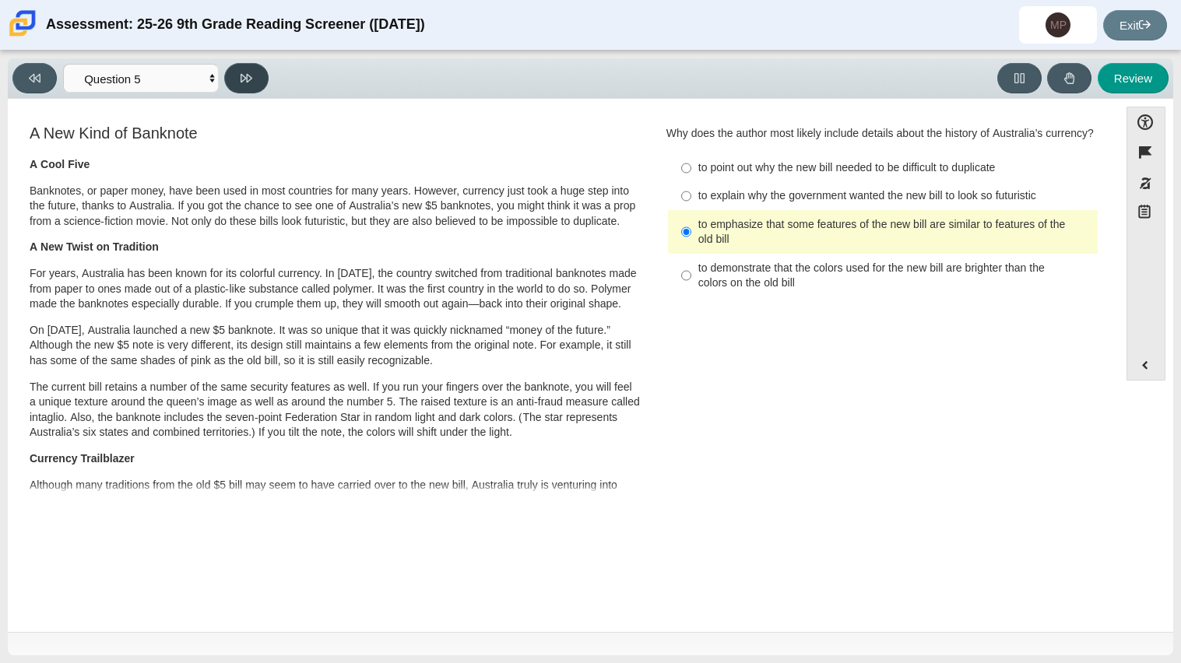
click at [255, 67] on button at bounding box center [246, 78] width 44 height 30
select select "69146e31-7b3d-4a3e-9ce6-f30c24342ae0"
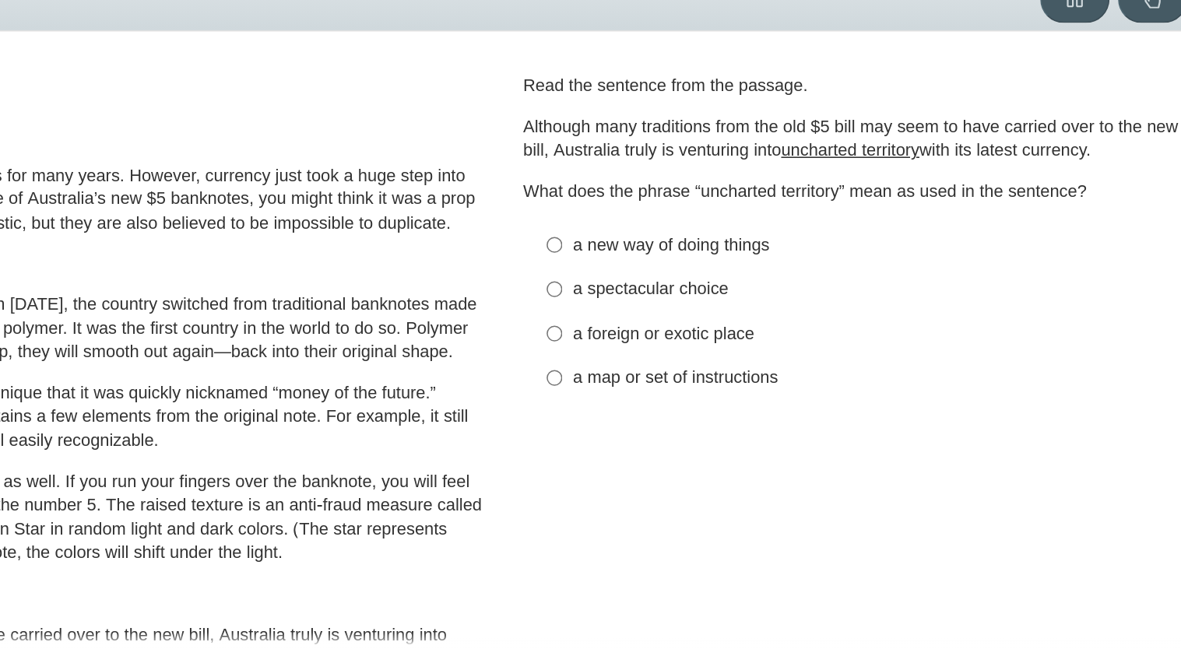
click at [768, 250] on label "a spectacular choice a spectacular choice" at bounding box center [883, 264] width 427 height 28
click at [691, 250] on input "a spectacular choice a spectacular choice" at bounding box center [686, 264] width 10 height 28
radio input "true"
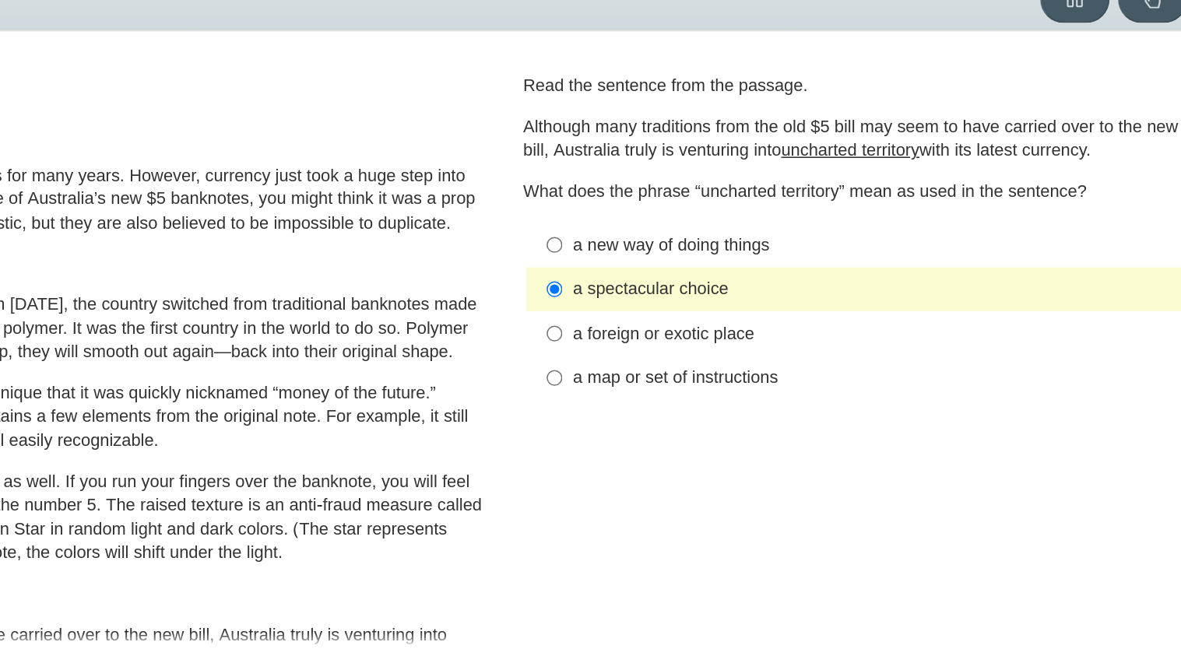
click at [767, 281] on label "a foreign or exotic place a foreign or exotic place" at bounding box center [883, 292] width 427 height 28
click at [691, 281] on input "a foreign or exotic place a foreign or exotic place" at bounding box center [686, 292] width 10 height 28
radio input "true"
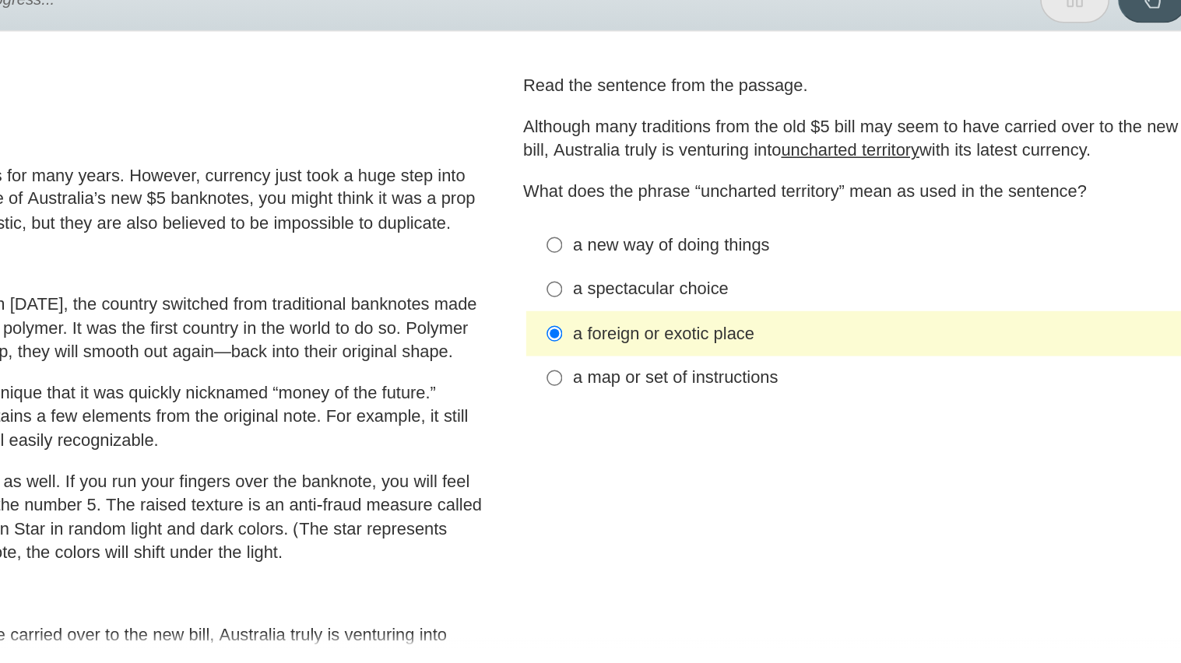
click at [775, 236] on div "a new way of doing things" at bounding box center [894, 236] width 393 height 16
click at [691, 236] on input "a new way of doing things a new way of doing things" at bounding box center [686, 235] width 10 height 28
radio input "true"
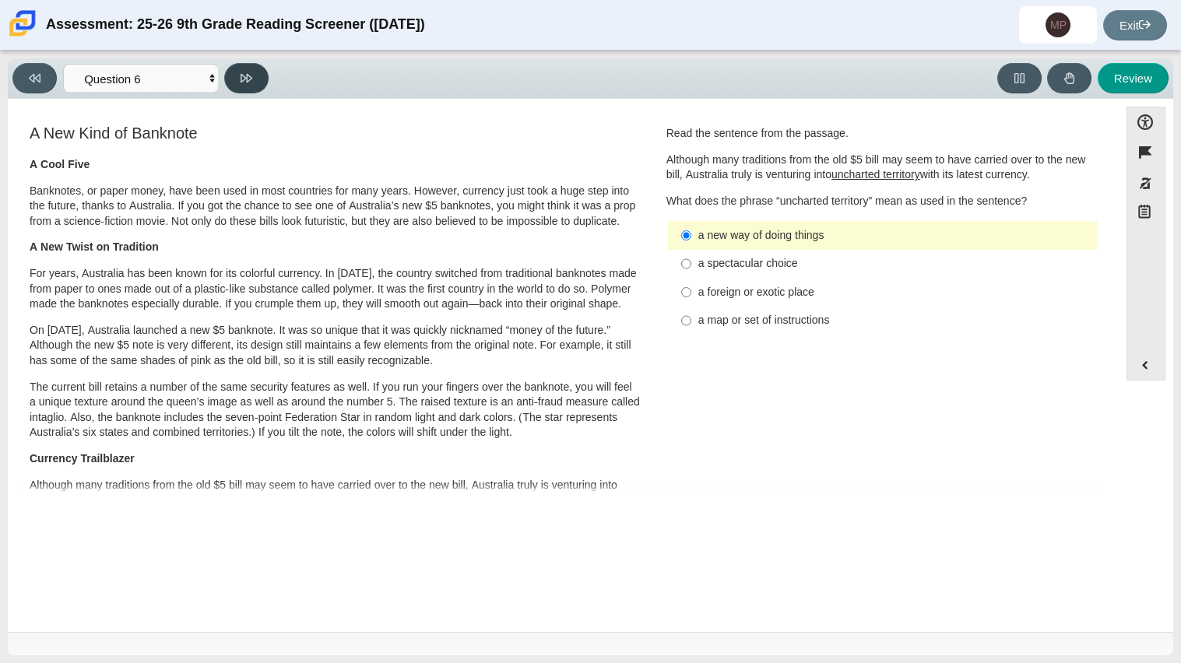
click at [241, 85] on button at bounding box center [246, 78] width 44 height 30
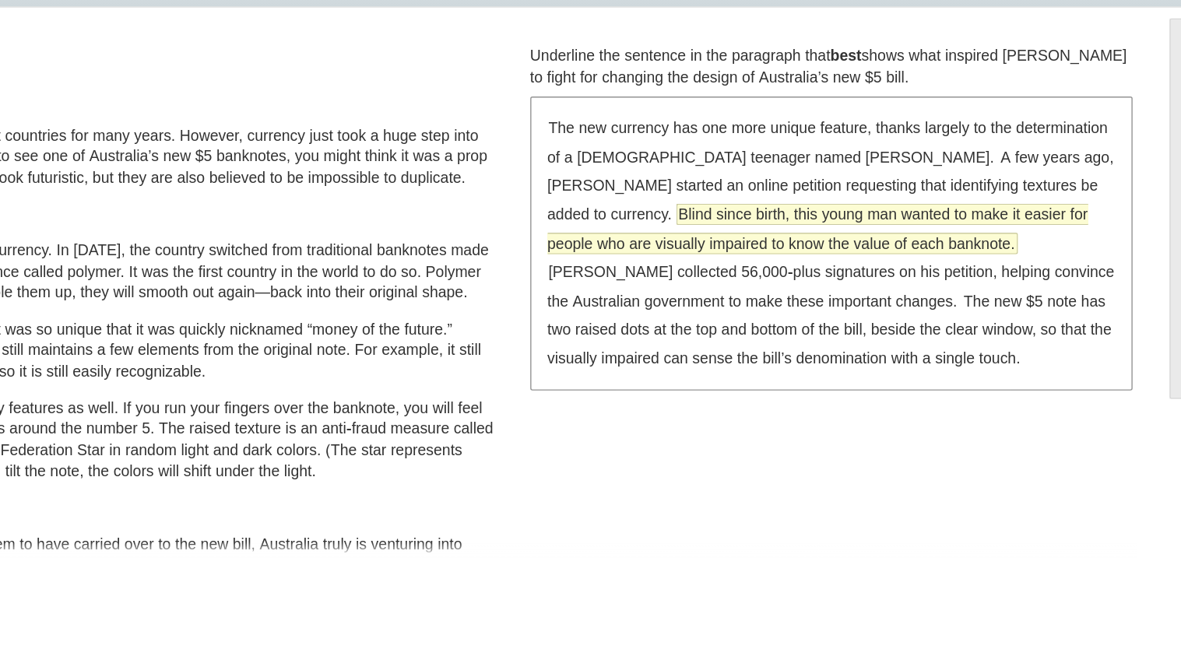
click at [945, 248] on span "Blind since birth, this young man wanted to make it easier for people who are v…" at bounding box center [873, 258] width 389 height 35
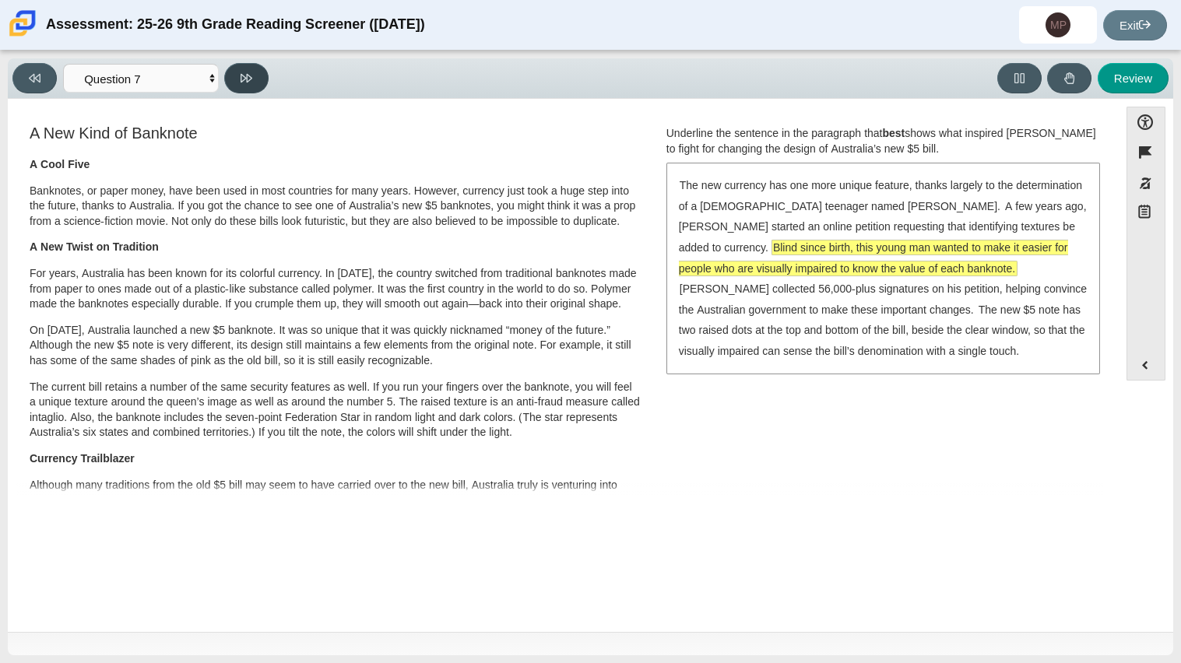
click at [237, 85] on button at bounding box center [246, 78] width 44 height 30
select select "ea8338c2-a6a3-418e-a305-2b963b54a290"
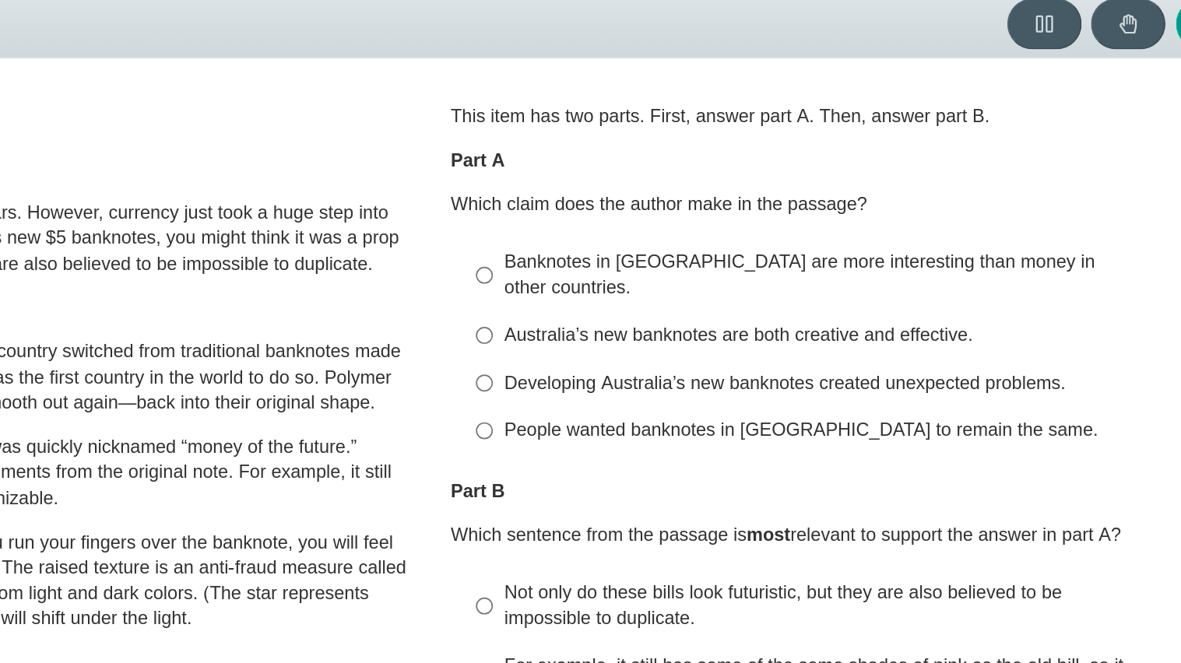
click at [927, 261] on label "Australia’s new banknotes are both creative and effective. Australia’s new bank…" at bounding box center [883, 264] width 427 height 28
click at [691, 261] on input "Australia’s new banknotes are both creative and effective. Australia’s new bank…" at bounding box center [686, 264] width 10 height 28
radio input "true"
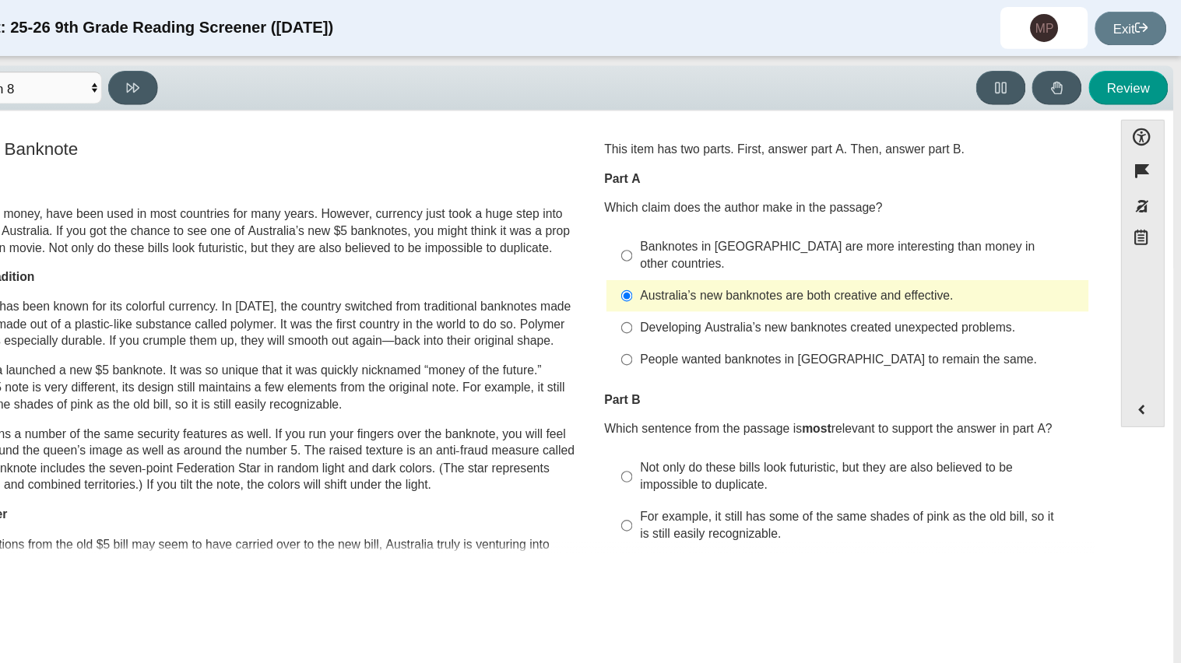
click at [1045, 327] on div "Question 1 This item has two parts. First, answer part A. Then, answer part B. …" at bounding box center [883, 347] width 456 height 451
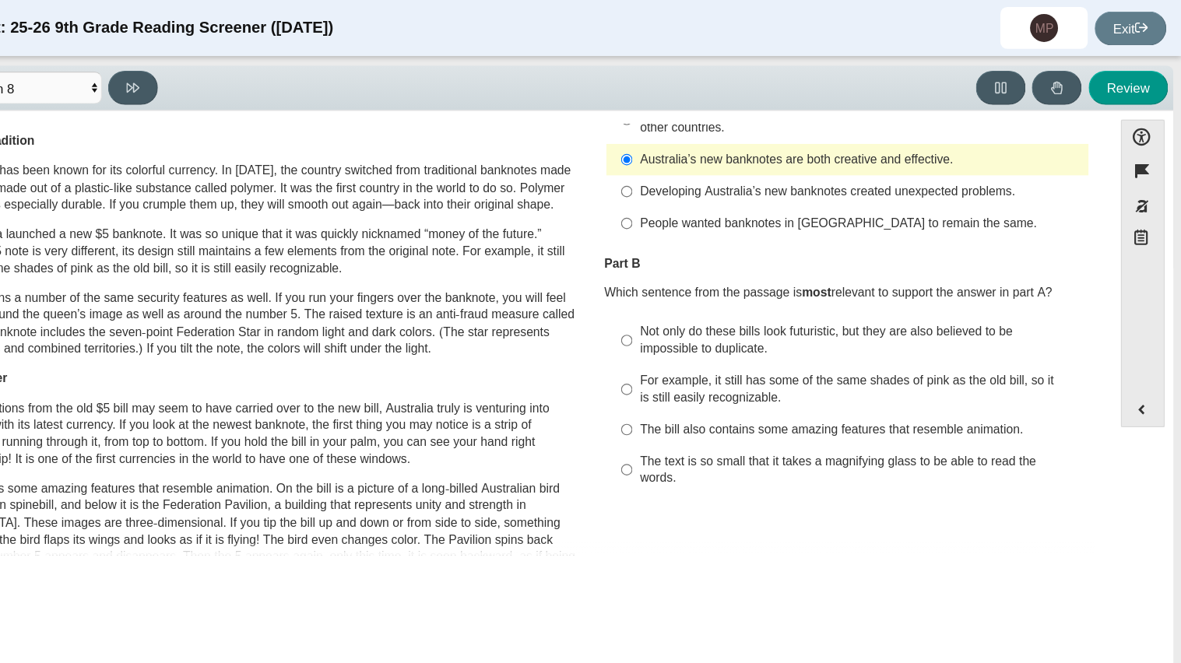
scroll to position [124, 0]
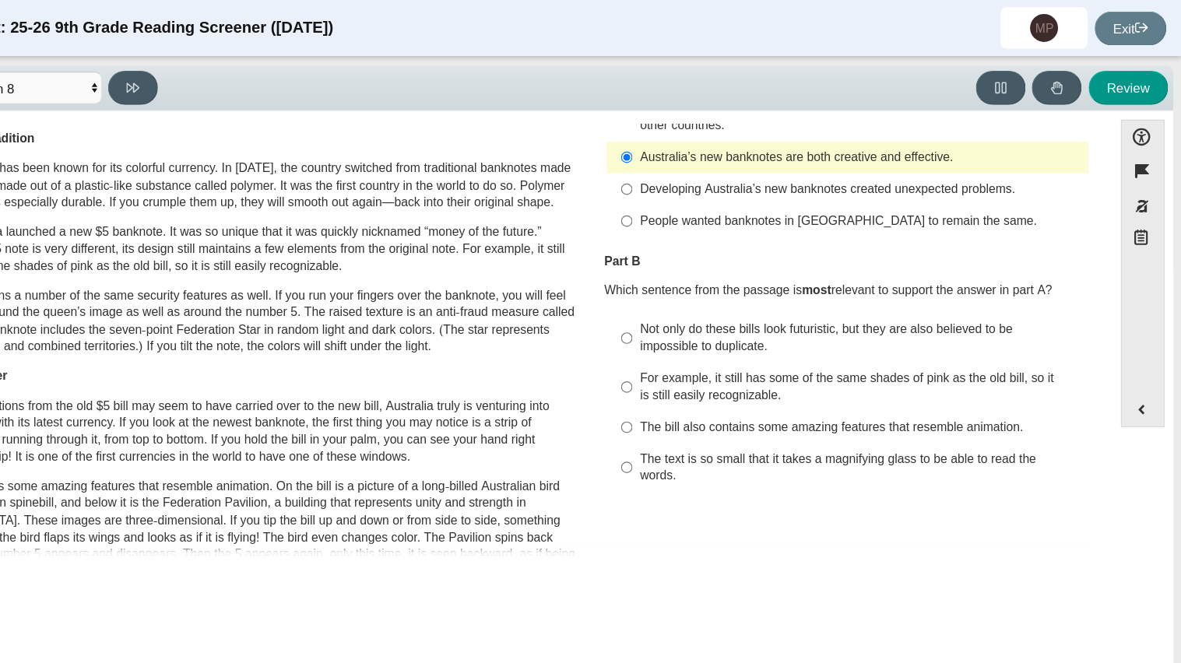
click at [731, 286] on div "Not only do these bills look futuristic, but they are also believed to be impos…" at bounding box center [894, 301] width 393 height 30
click at [691, 286] on input "Not only do these bills look futuristic, but they are also believed to be impos…" at bounding box center [686, 302] width 10 height 44
radio input "true"
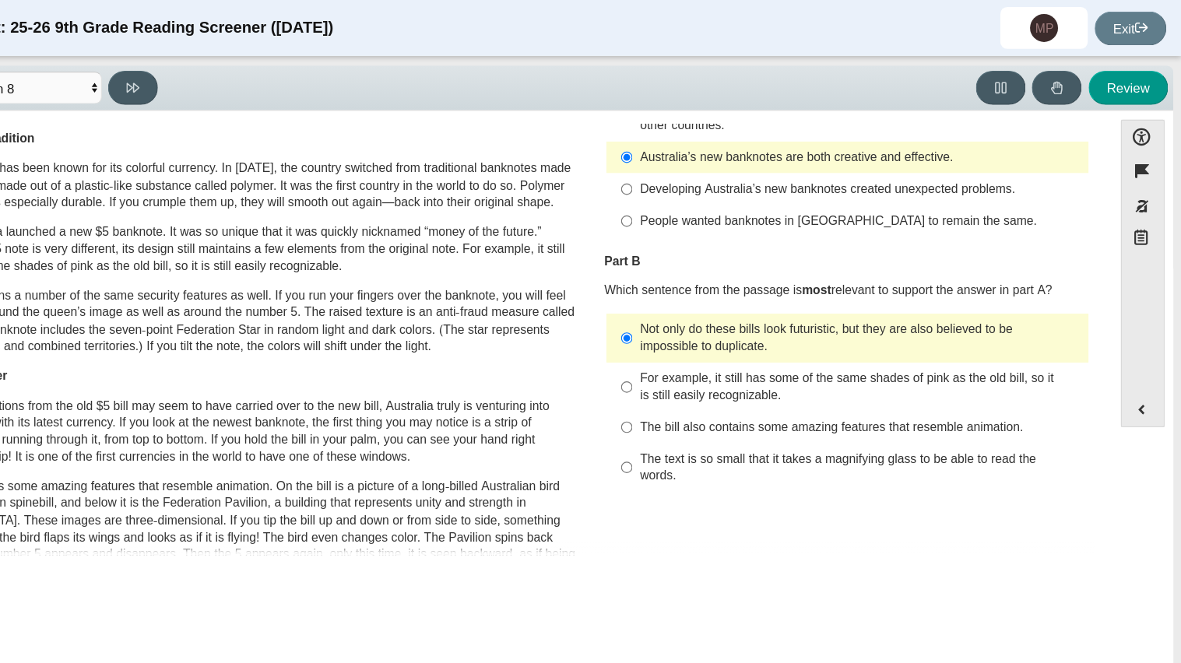
click at [668, 367] on li "The bill also contains some amazing features that resemble animation. The bill …" at bounding box center [883, 381] width 430 height 28
click at [237, 89] on button at bounding box center [246, 78] width 44 height 30
select select "89f058d6-b15c-4ef5-a4b3-fdaffb8868b6"
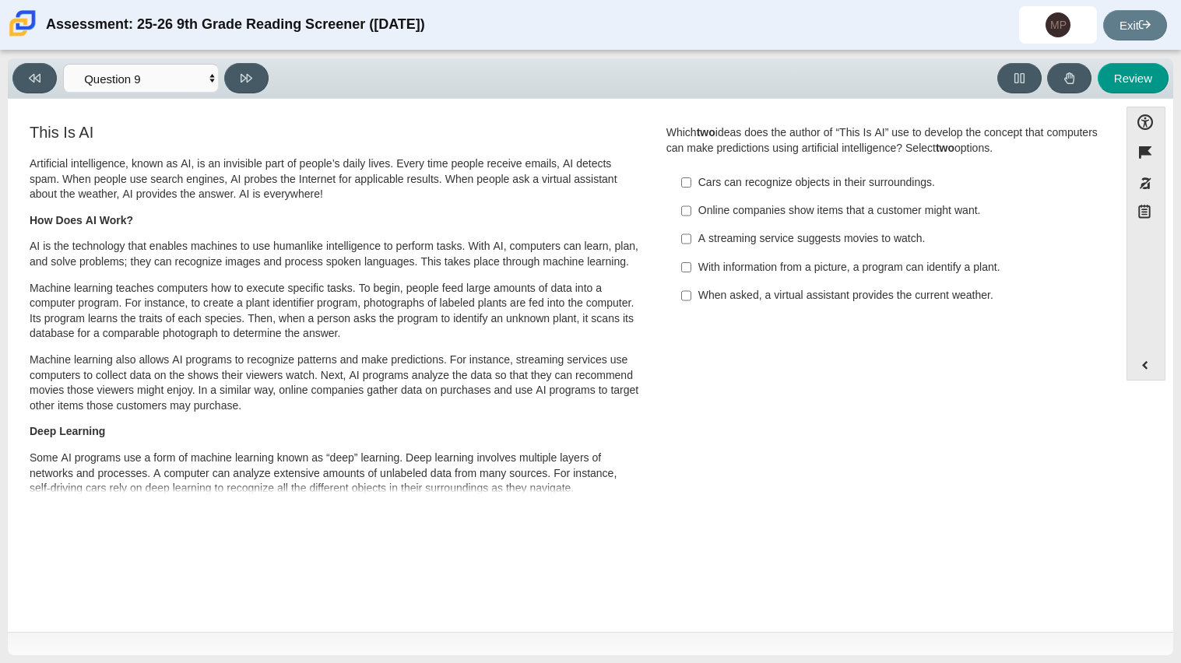
scroll to position [0, 0]
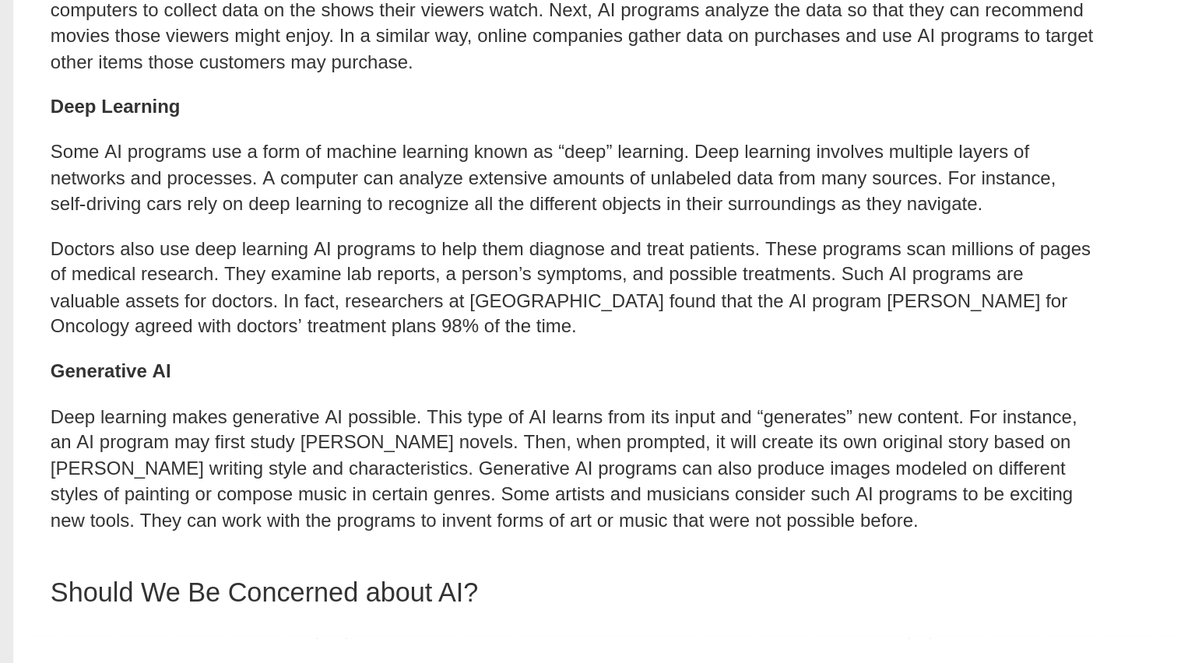
scroll to position [280, 0]
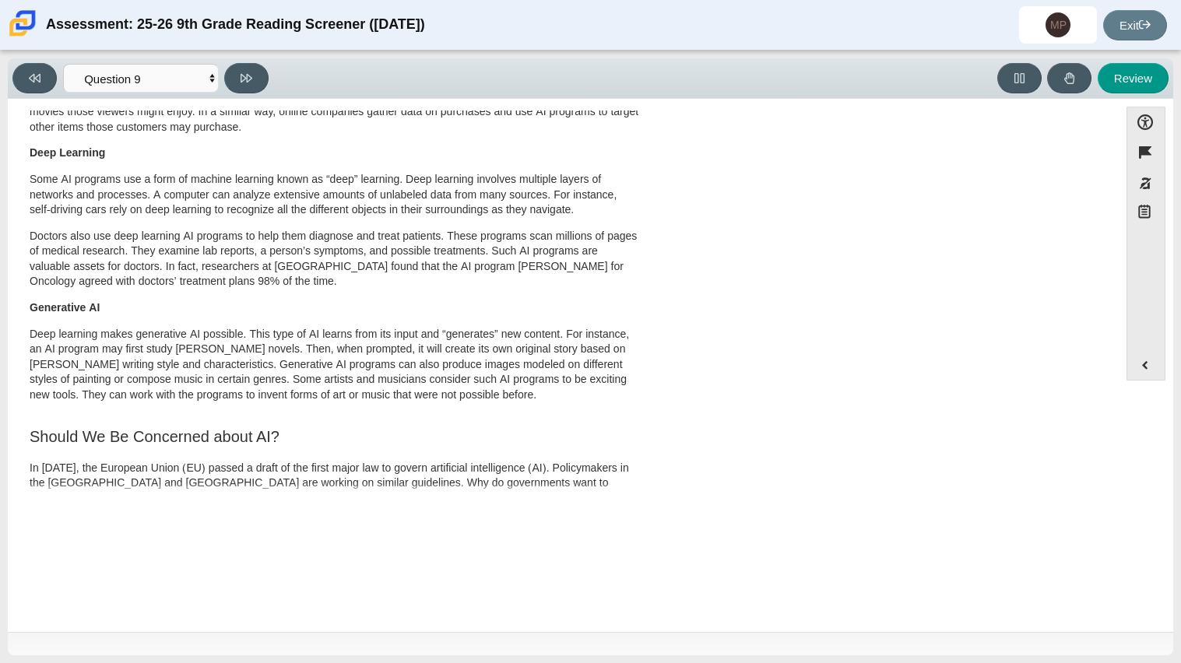
click at [730, 483] on div "Feature A Lasting Impact [PERSON_NAME] looked on with pride as she observed a f…" at bounding box center [563, 303] width 1095 height 385
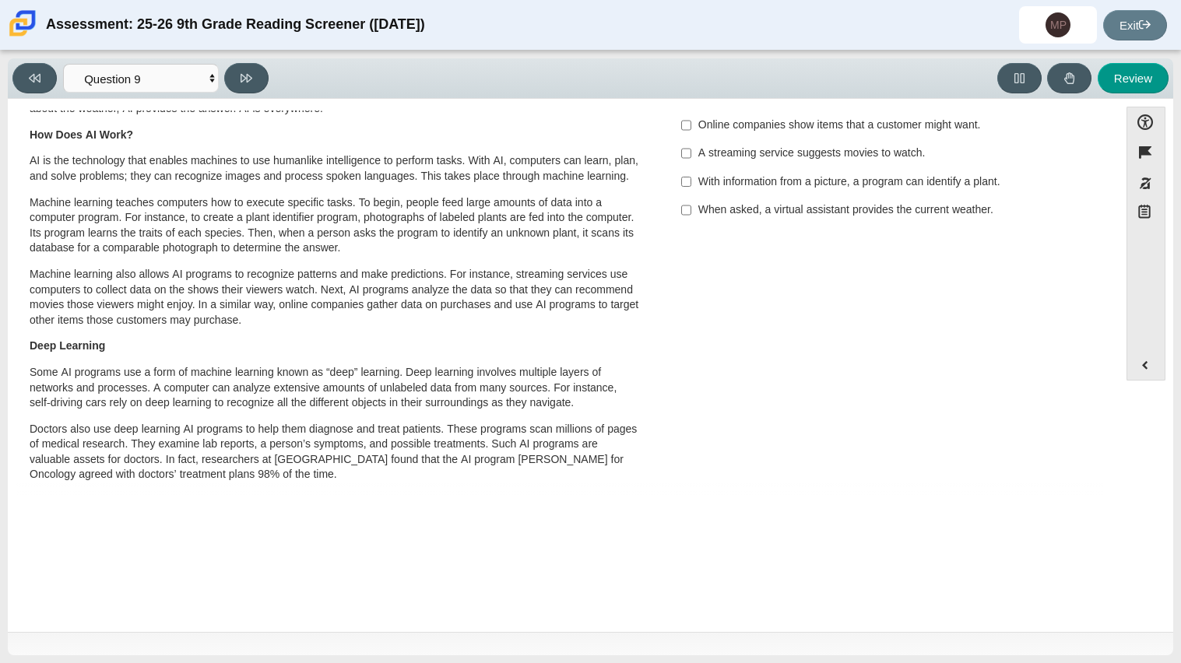
scroll to position [0, 0]
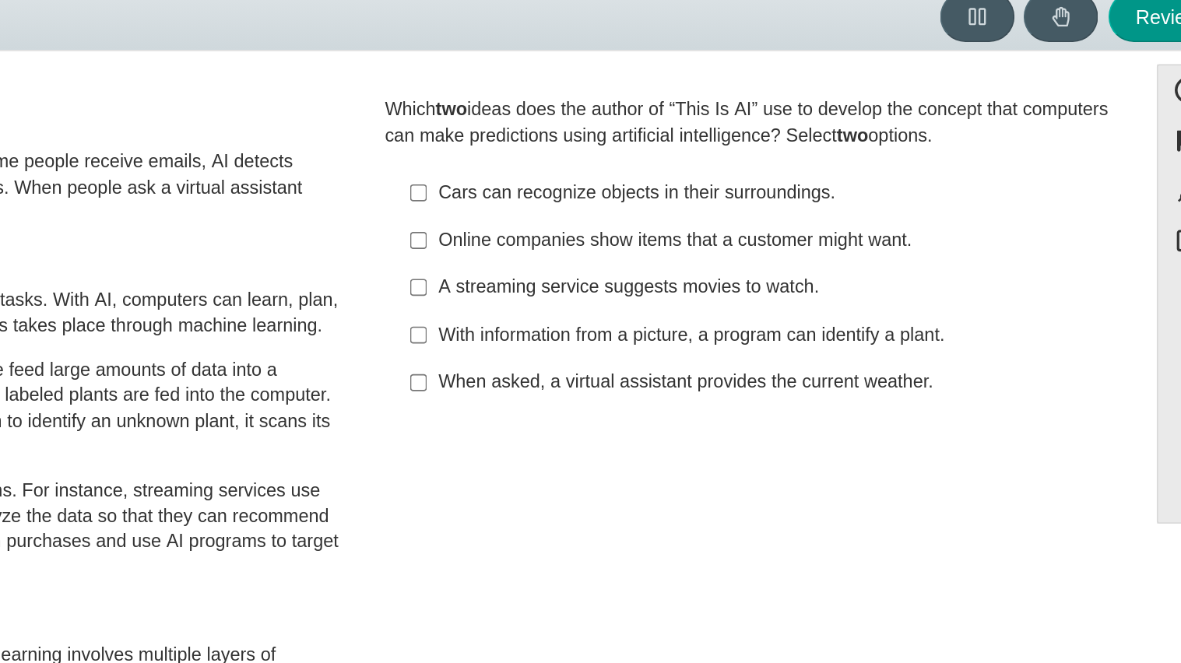
click at [953, 304] on div "When asked, a virtual assistant provides the current weather." at bounding box center [894, 297] width 393 height 16
click at [691, 304] on input "When asked, a virtual assistant provides the current weather. When asked, a vir…" at bounding box center [686, 297] width 10 height 28
checkbox input "true"
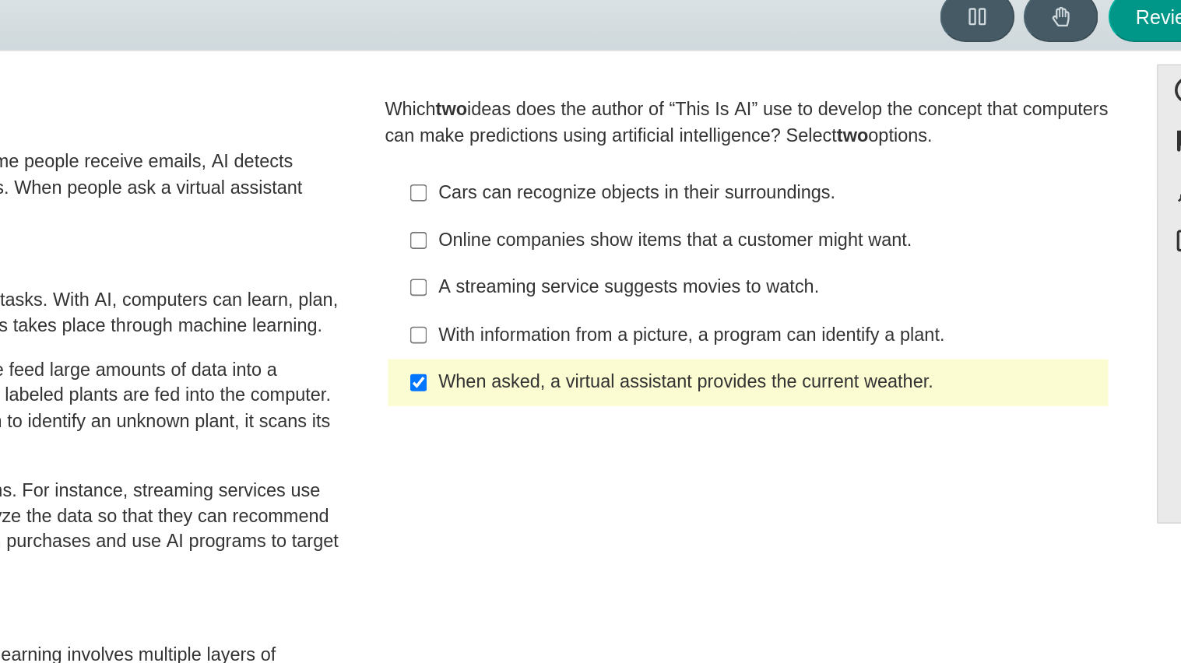
click at [839, 194] on label "Cars can recognize objects in their surroundings. Cars can recognize objects in…" at bounding box center [883, 183] width 427 height 28
click at [691, 194] on input "Cars can recognize objects in their surroundings. Cars can recognize objects in…" at bounding box center [686, 183] width 10 height 28
checkbox input "true"
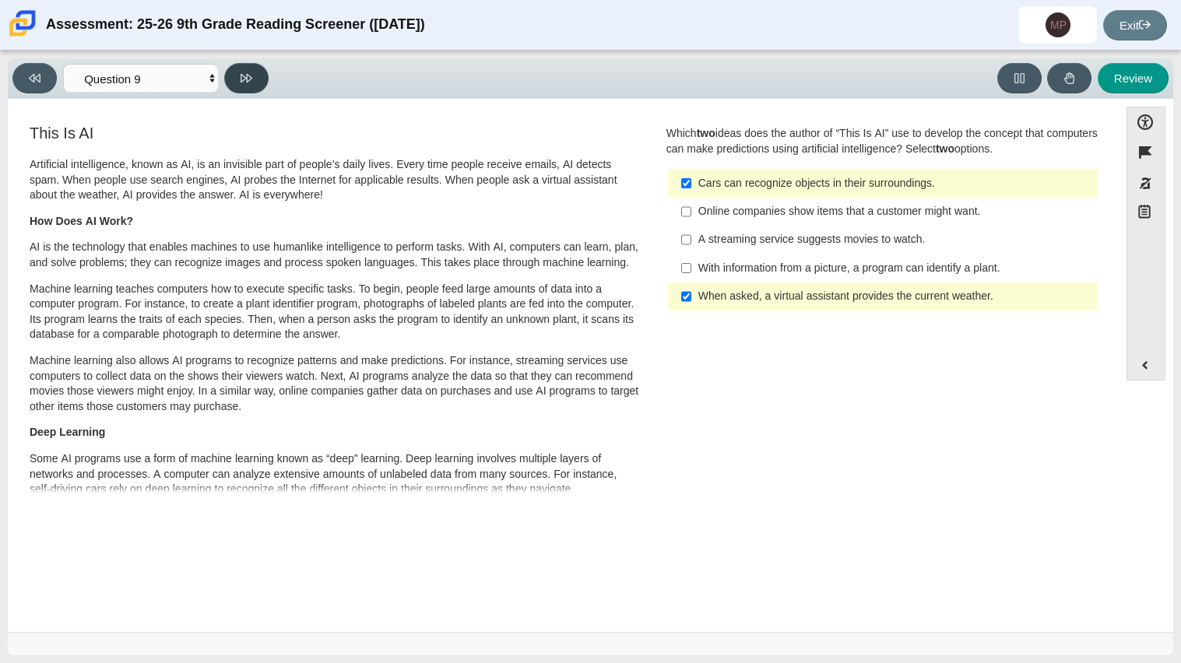
click at [258, 77] on button at bounding box center [246, 78] width 44 height 30
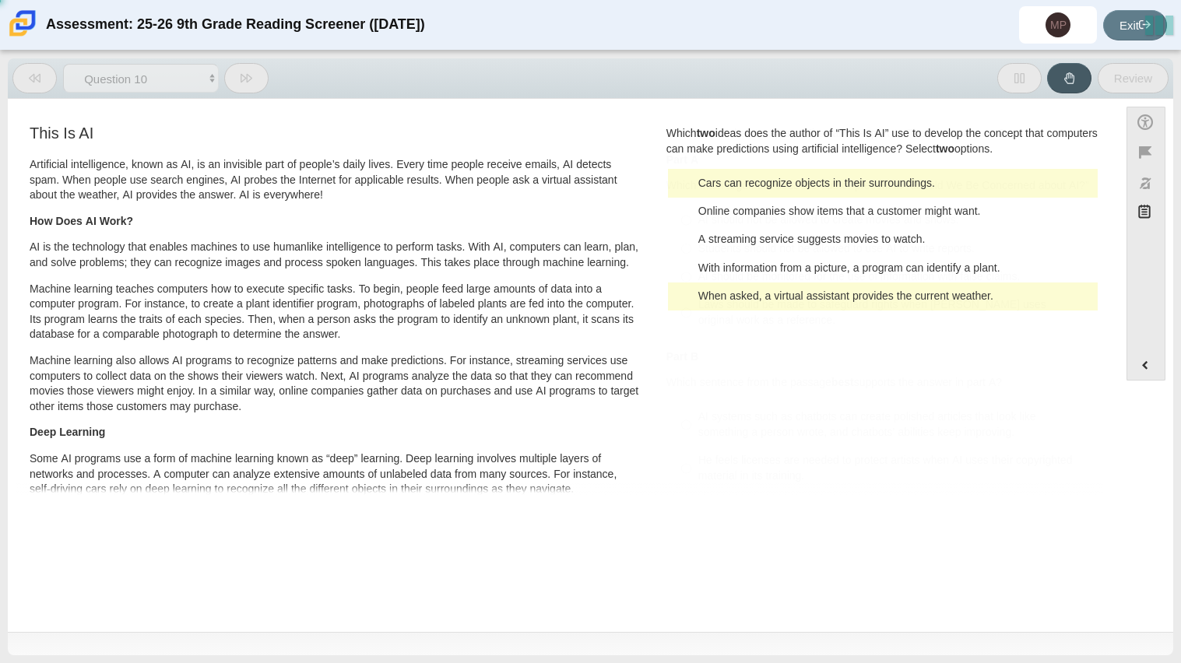
click at [258, 77] on button at bounding box center [246, 78] width 44 height 30
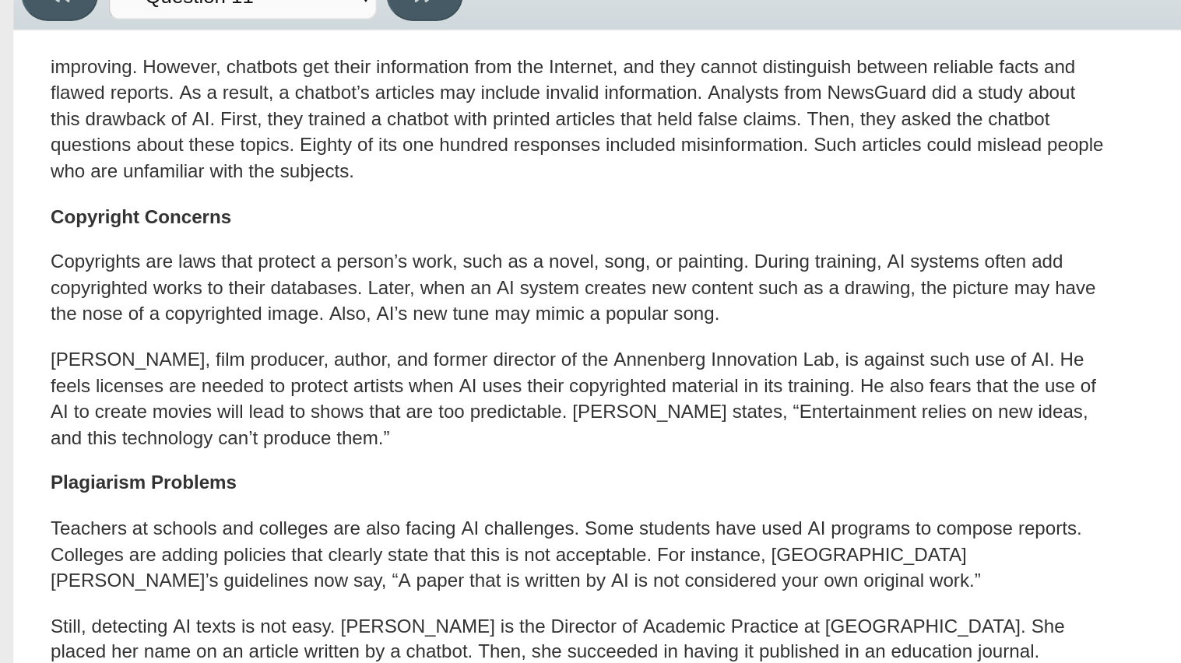
scroll to position [757, 0]
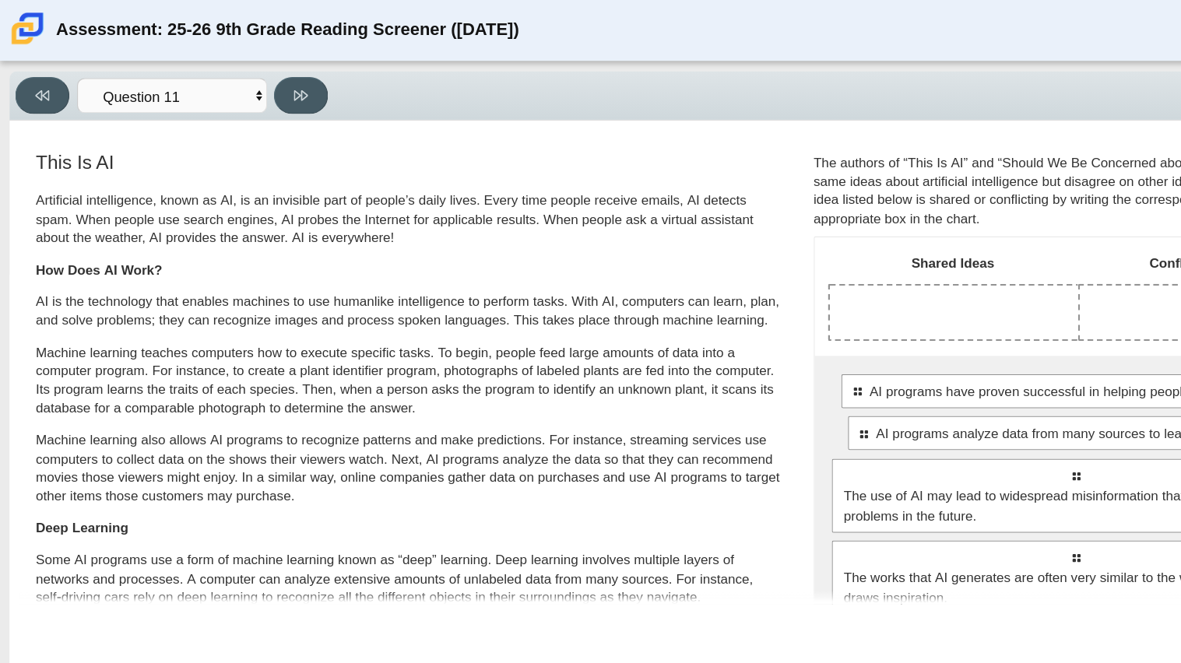
scroll to position [30, 0]
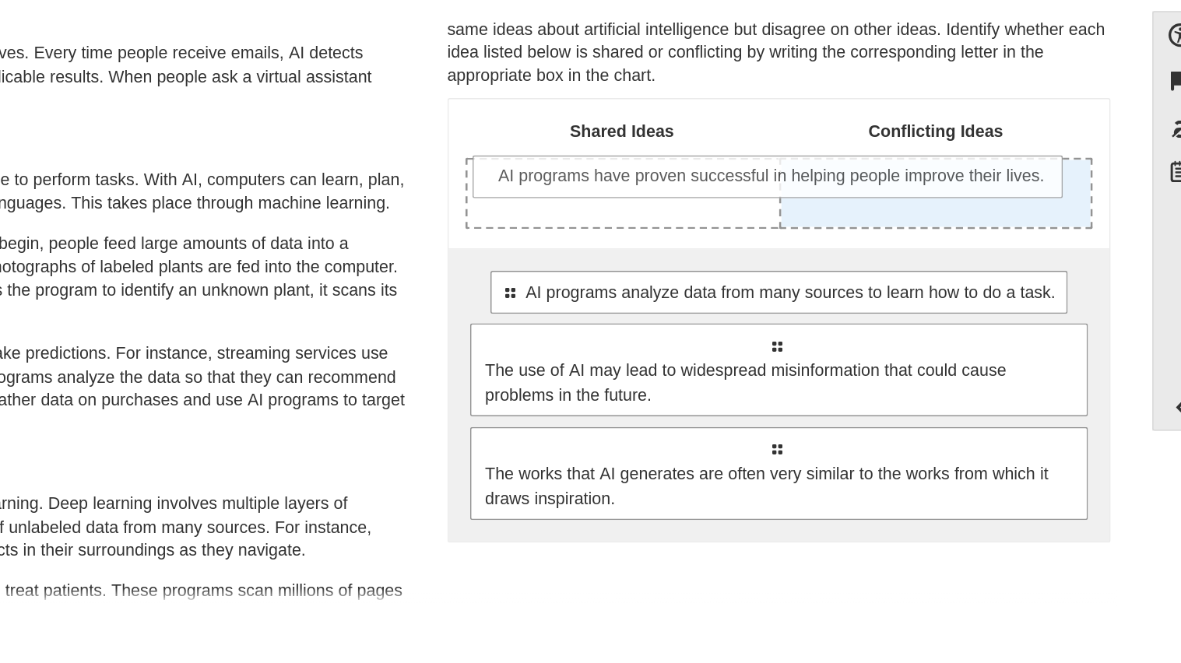
drag, startPoint x: 1029, startPoint y: 291, endPoint x: 1028, endPoint y: 216, distance: 75.5
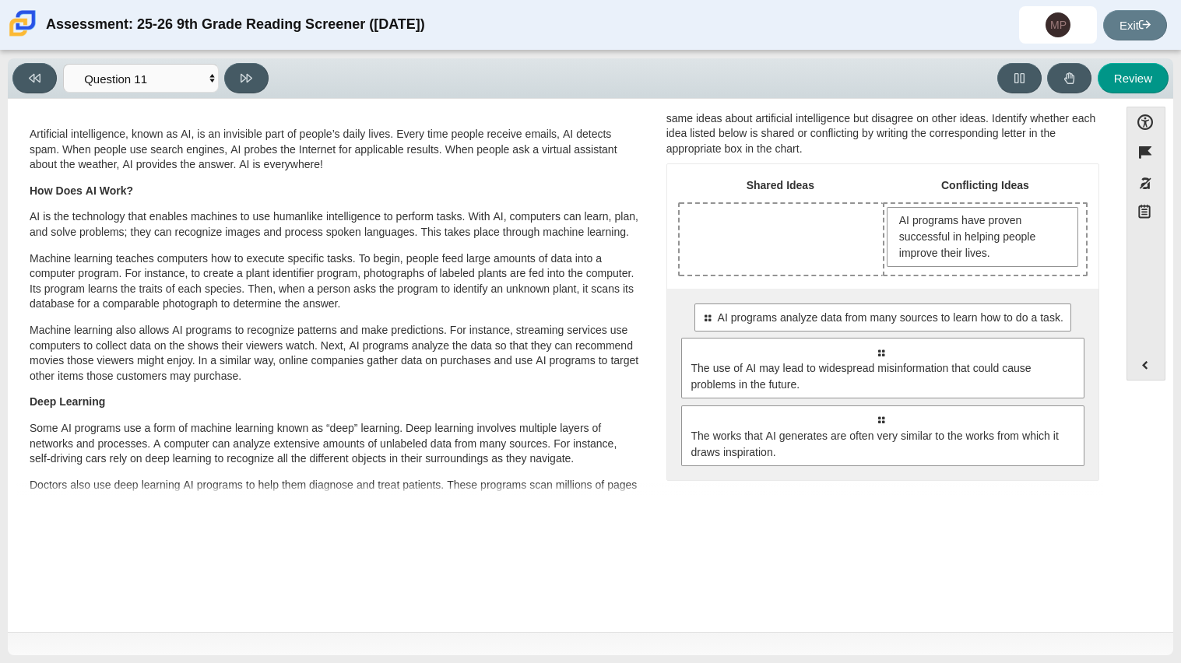
click at [72, 438] on p "Some AI programs use a form of machine learning known as “deep” learning. Deep …" at bounding box center [335, 444] width 611 height 46
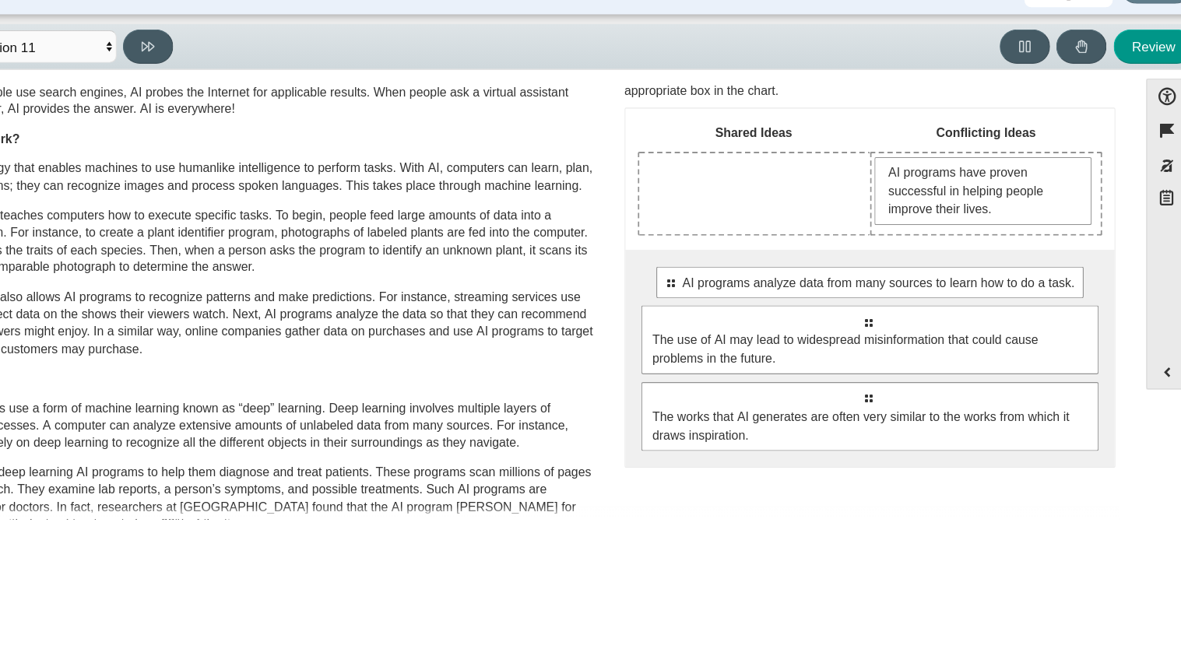
scroll to position [93, 0]
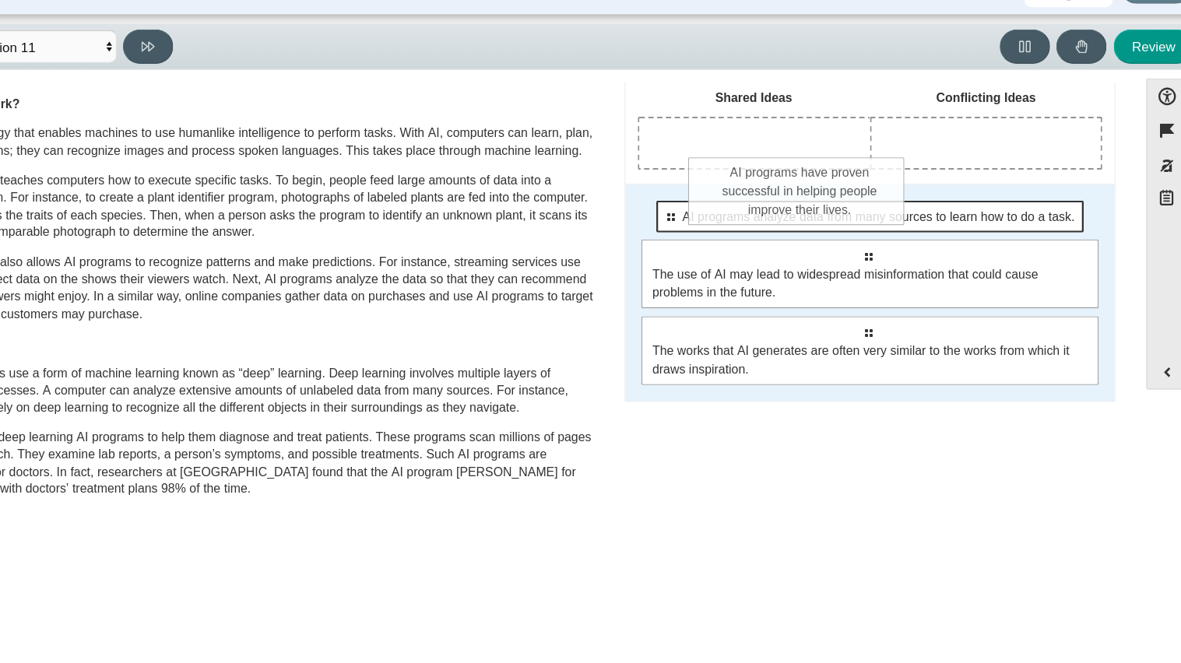
drag, startPoint x: 984, startPoint y: 195, endPoint x: 826, endPoint y: 227, distance: 161.2
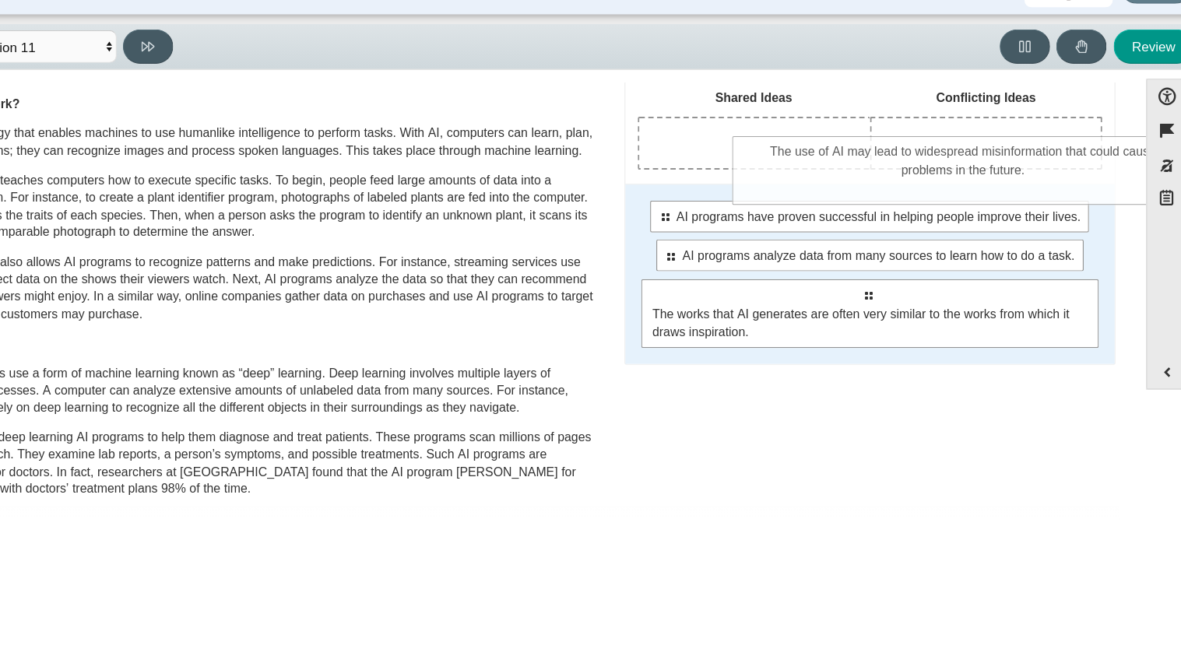
drag, startPoint x: 886, startPoint y: 331, endPoint x: 972, endPoint y: 199, distance: 158.1
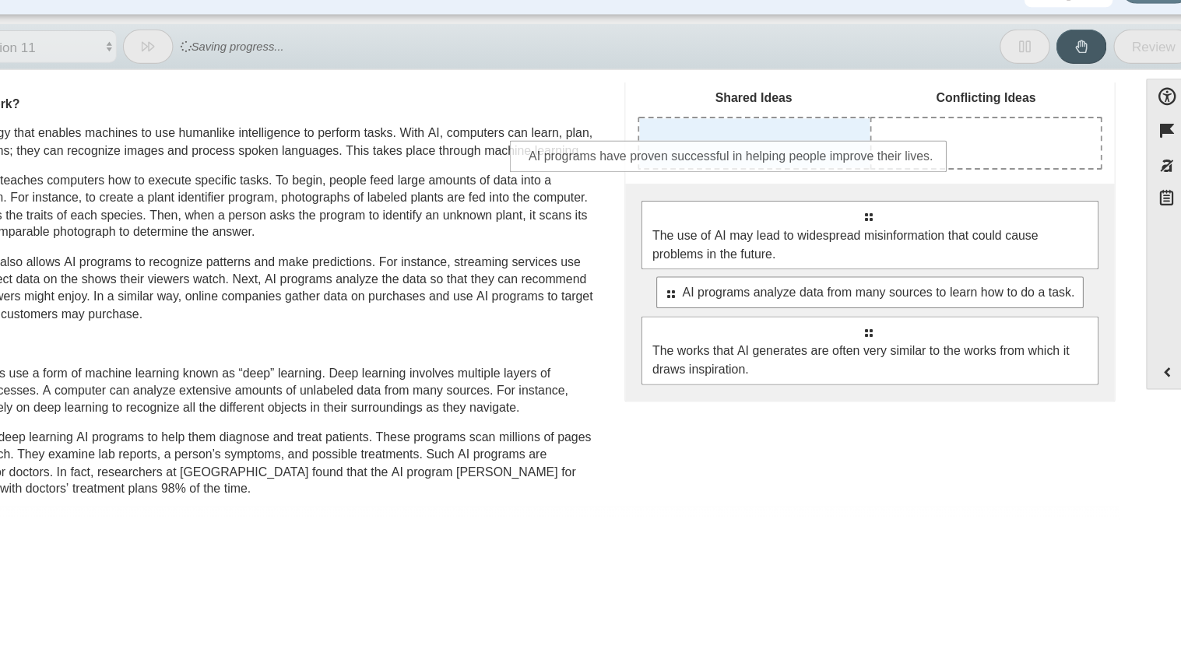
drag, startPoint x: 948, startPoint y: 225, endPoint x: 828, endPoint y: 169, distance: 132.4
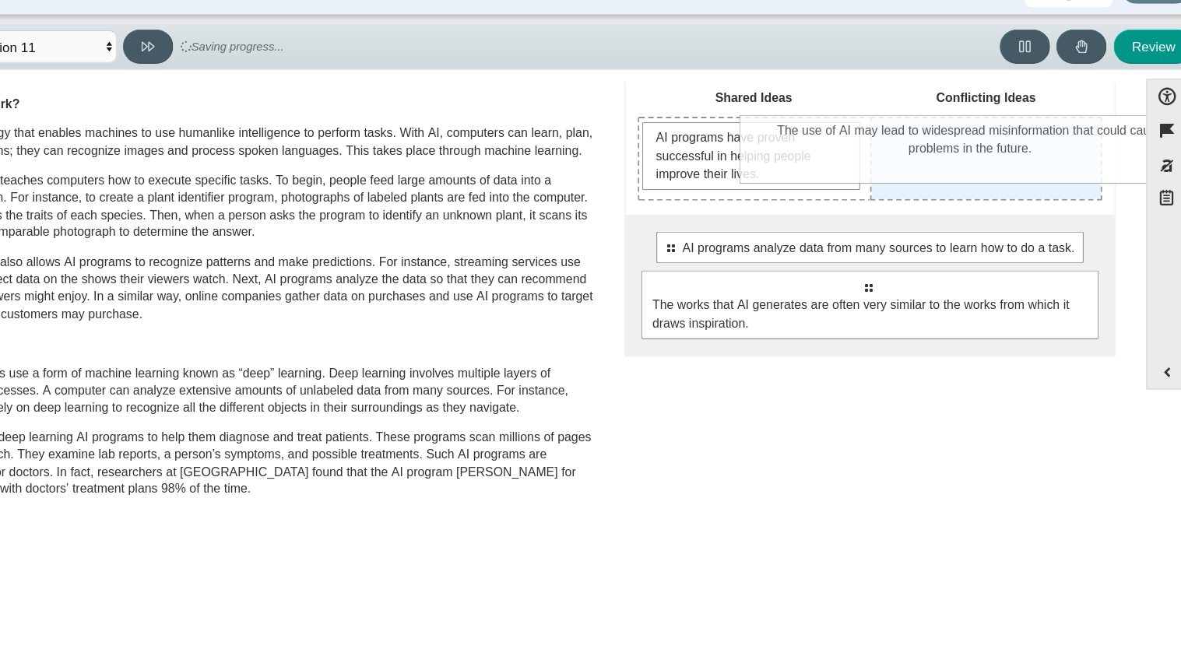
drag, startPoint x: 882, startPoint y: 256, endPoint x: 975, endPoint y: 154, distance: 137.8
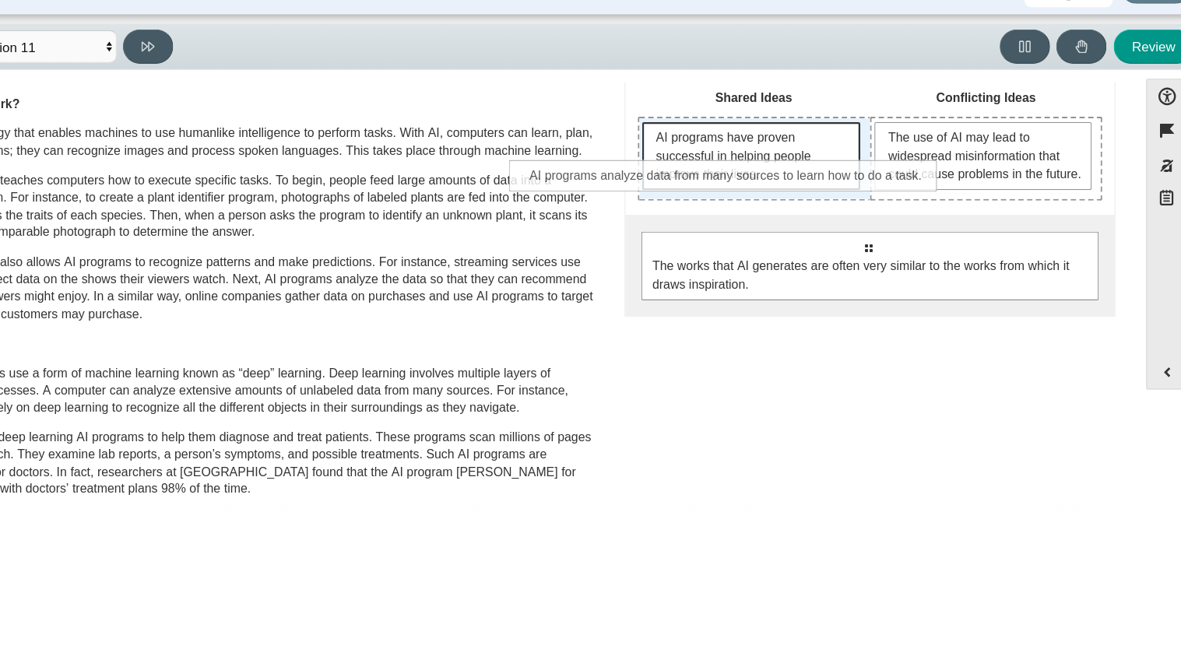
drag, startPoint x: 906, startPoint y: 277, endPoint x: 783, endPoint y: 200, distance: 145.2
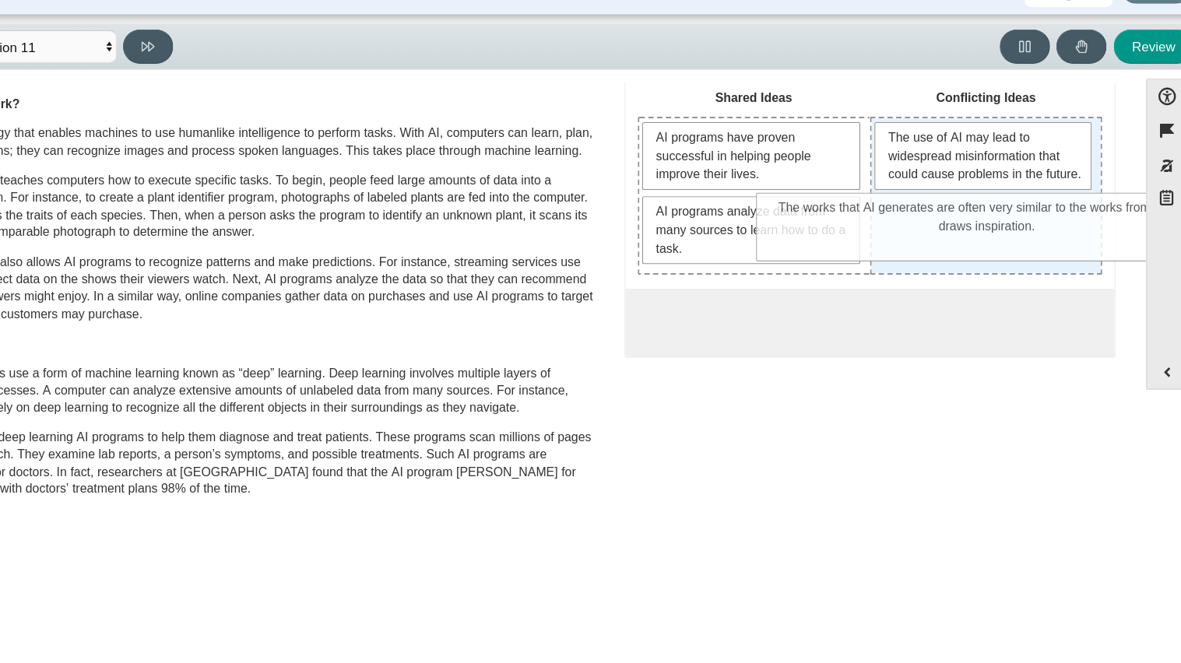
drag, startPoint x: 825, startPoint y: 342, endPoint x: 931, endPoint y: 244, distance: 144.9
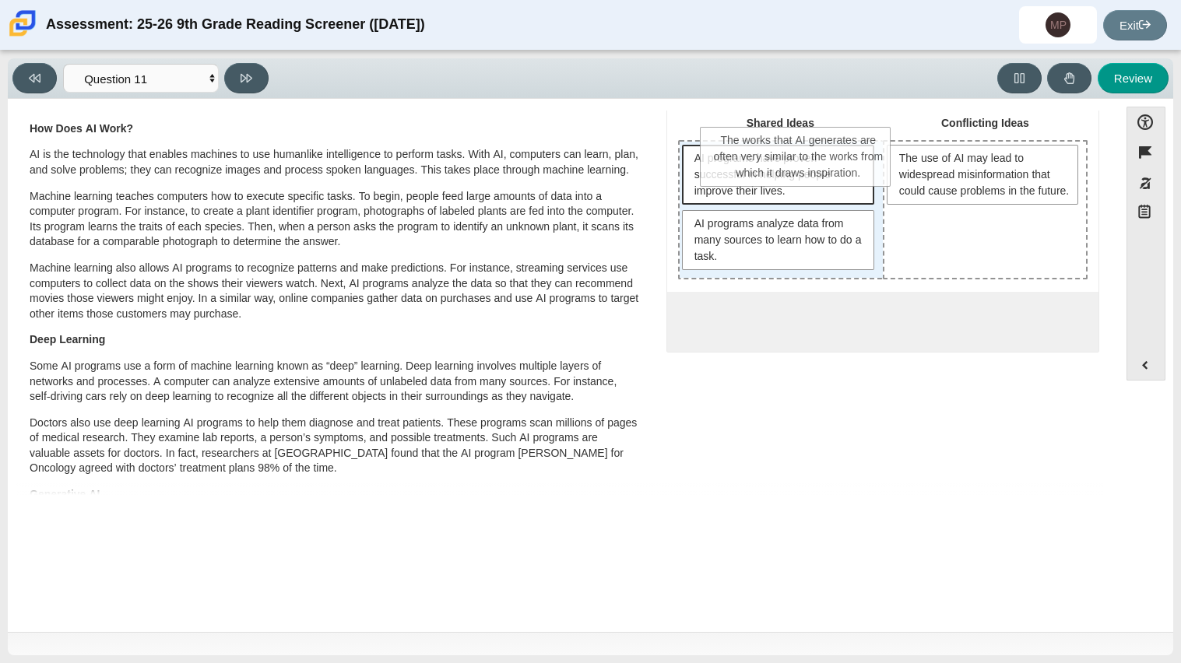
drag, startPoint x: 914, startPoint y: 273, endPoint x: 732, endPoint y: 174, distance: 206.9
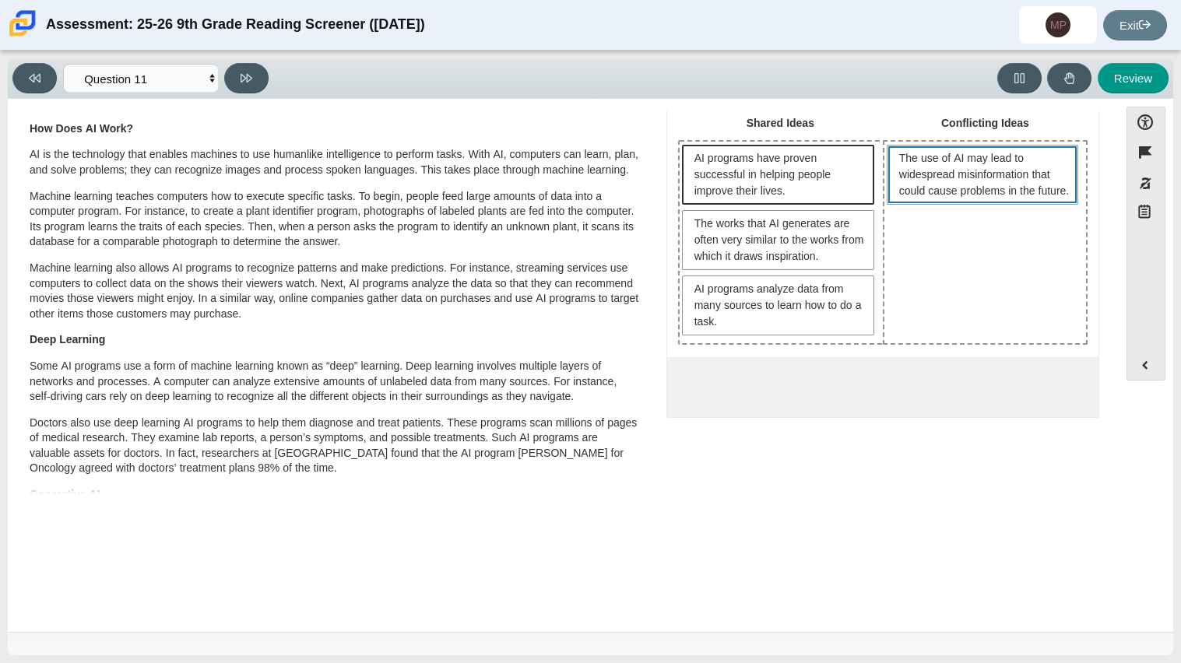
click at [742, 145] on span "AI programs have proven successful in helping people improve their lives." at bounding box center [778, 175] width 192 height 60
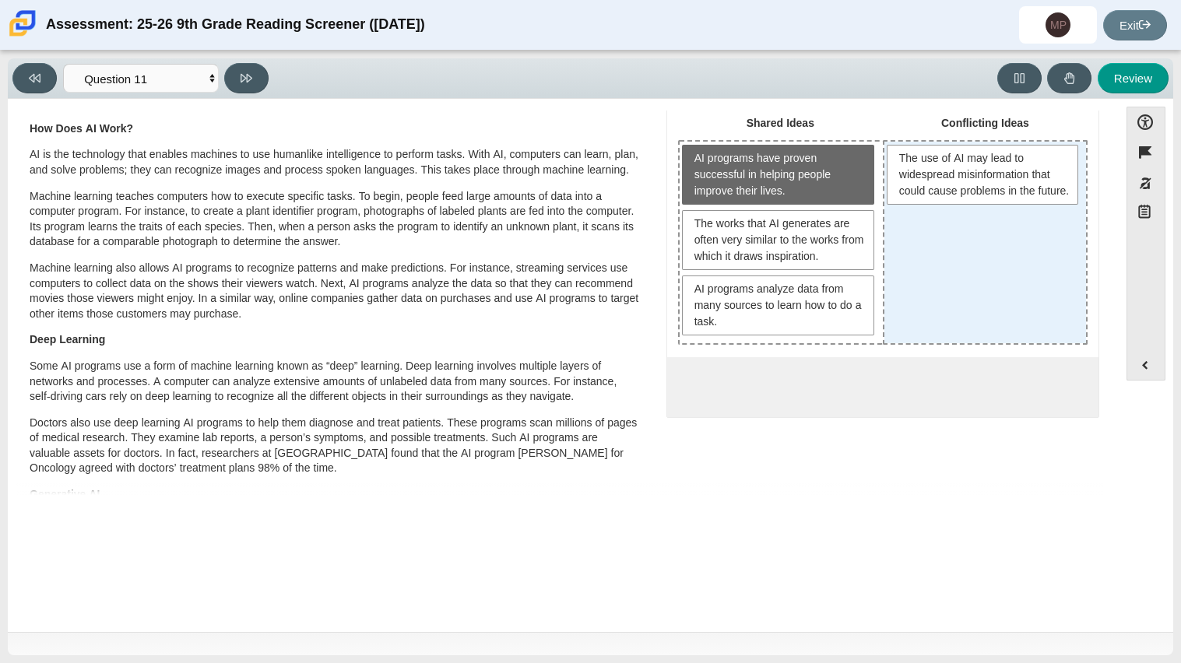
click at [955, 295] on div "The use of AI may lead to widespread misinformation that could cause problems i…" at bounding box center [985, 243] width 202 height 202
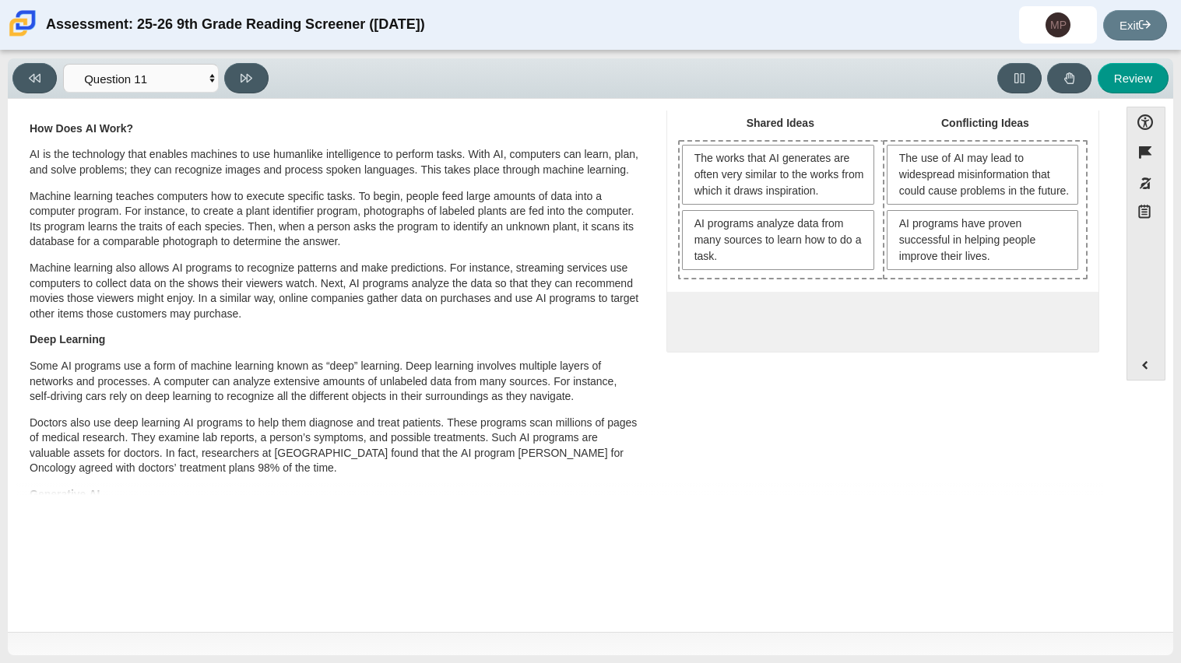
click at [669, 496] on div "Accessibility options Close Color scheme Font size Zoom Change the background a…" at bounding box center [591, 365] width 1166 height 533
click at [252, 77] on button at bounding box center [246, 78] width 44 height 30
select select "c3effed4-44ce-4a19-bd96-1787f34e9b4c"
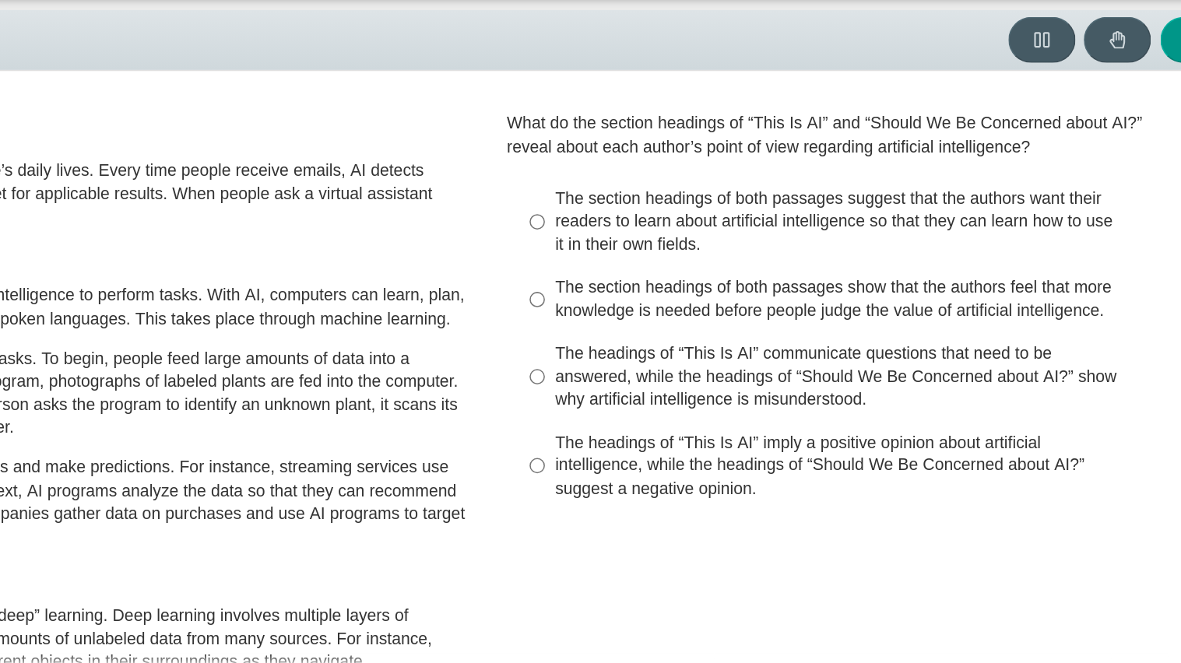
click at [837, 209] on div "The section headings of both passages suggest that the authors want their reade…" at bounding box center [894, 199] width 393 height 46
click at [691, 209] on input "The section headings of both passages suggest that the authors want their reade…" at bounding box center [686, 198] width 10 height 59
radio input "true"
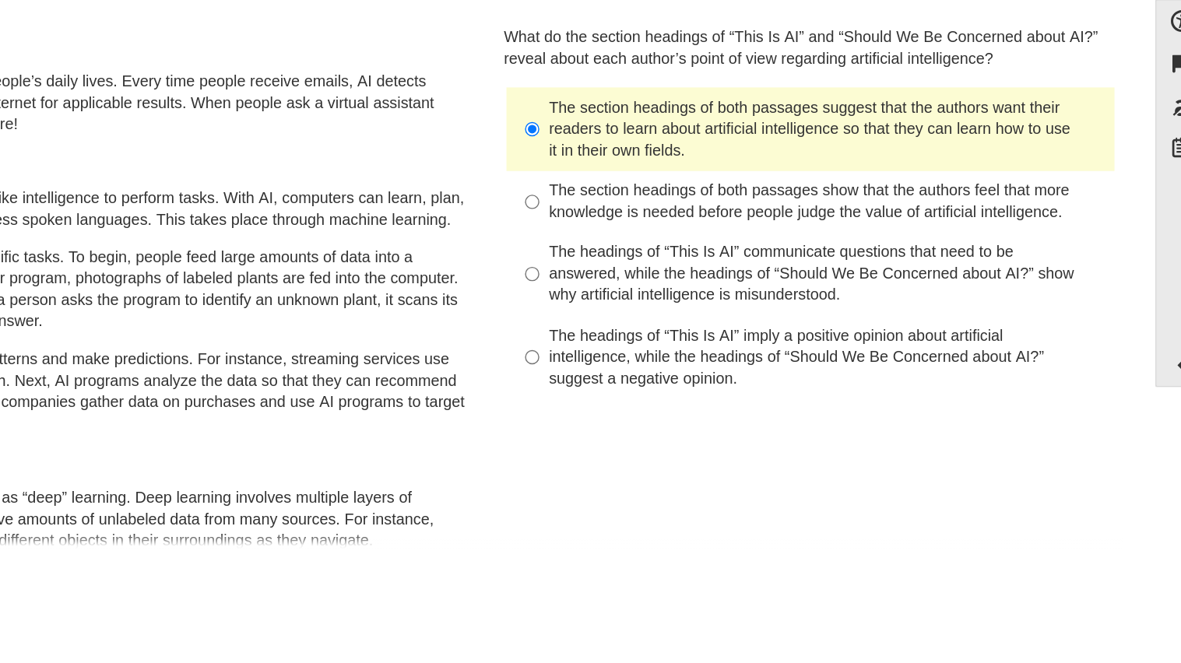
click at [911, 357] on div "The headings of “This Is AI” imply a positive opinion about artificial intellig…" at bounding box center [894, 360] width 393 height 46
click at [691, 357] on input "The headings of “This Is AI” imply a positive opinion about artificial intellig…" at bounding box center [686, 359] width 10 height 59
radio input "true"
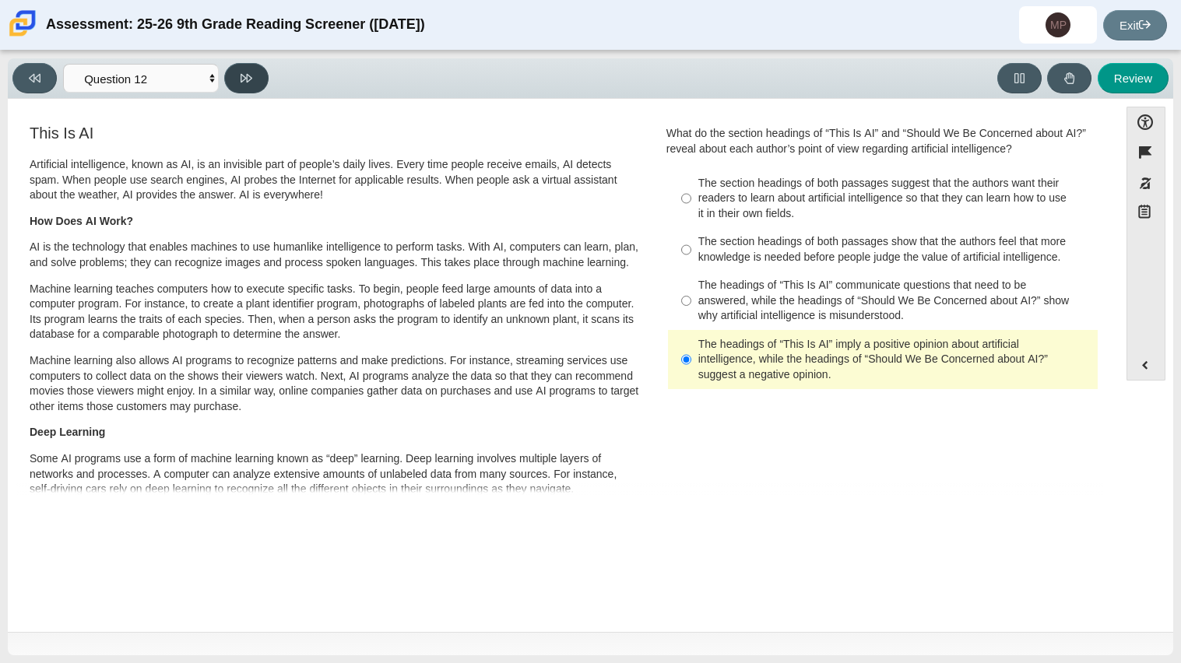
click at [255, 71] on button at bounding box center [246, 78] width 44 height 30
select select "review"
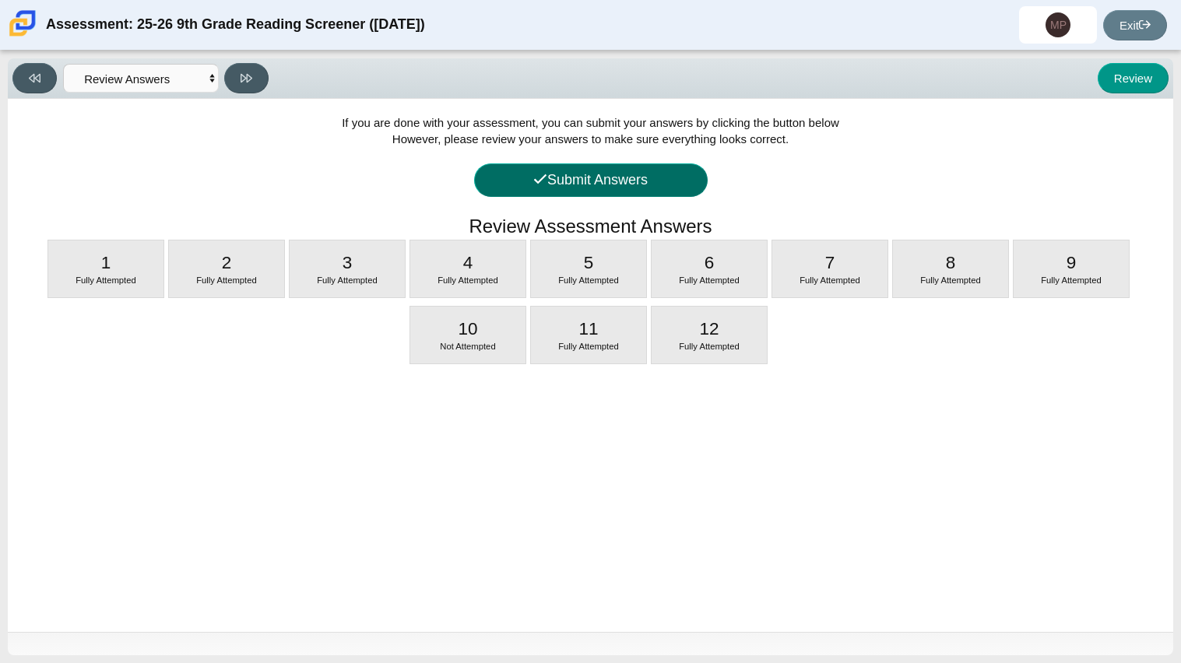
click at [541, 195] on button "Submit Answers" at bounding box center [591, 180] width 234 height 33
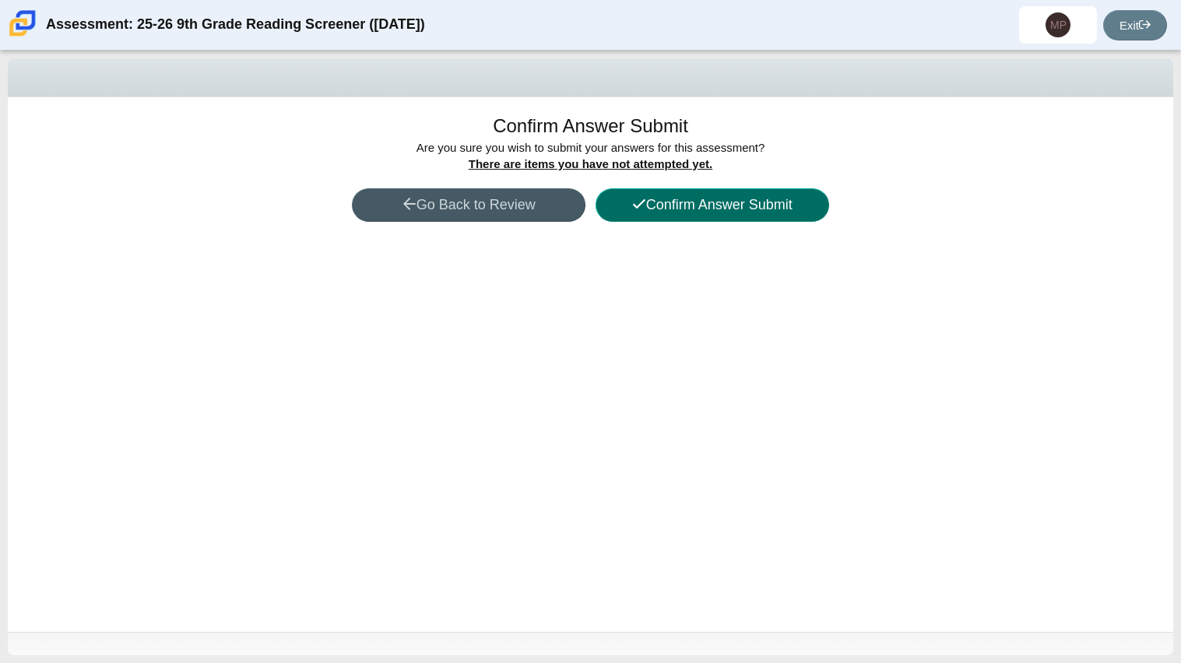
click at [713, 211] on button "Confirm Answer Submit" at bounding box center [713, 204] width 234 height 33
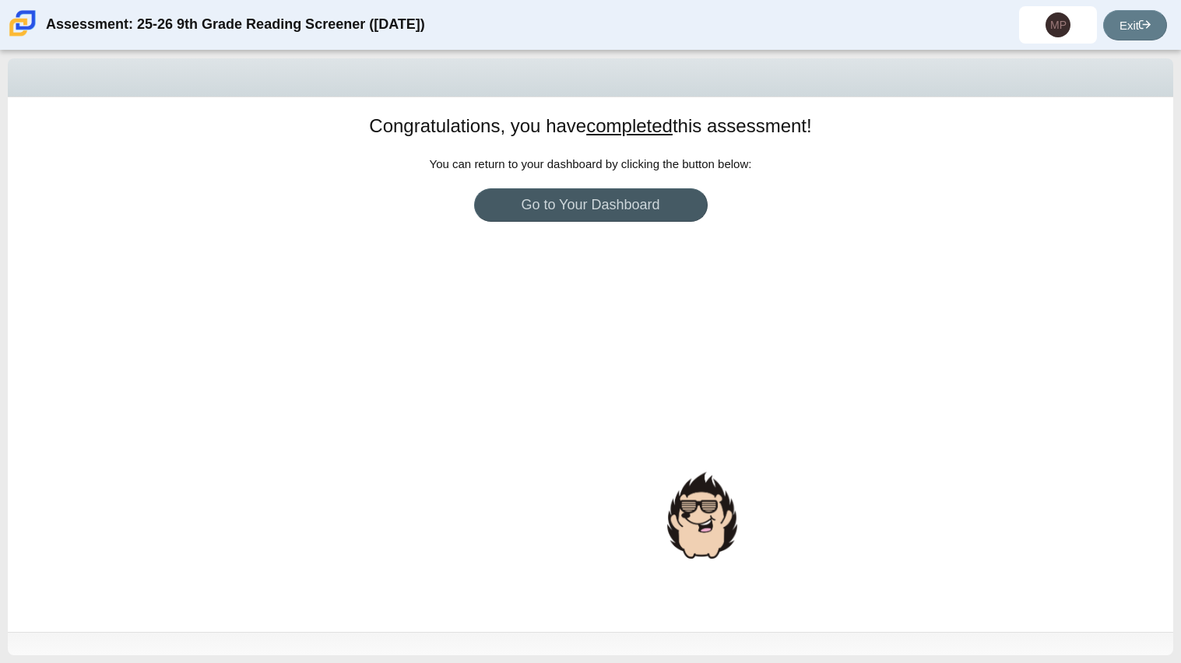
click at [549, 233] on div "Congratulations, you have completed this assessment! You can return to your das…" at bounding box center [591, 364] width 1166 height 535
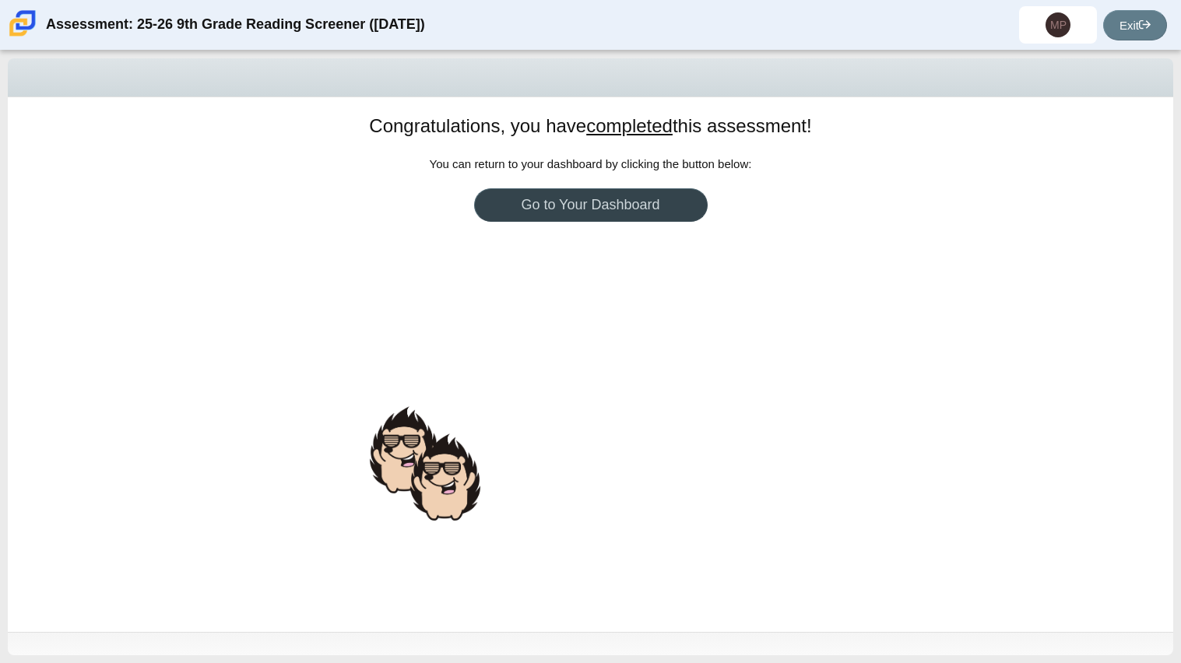
click at [540, 209] on link "Go to Your Dashboard" at bounding box center [591, 204] width 234 height 33
